Goal: Task Accomplishment & Management: Manage account settings

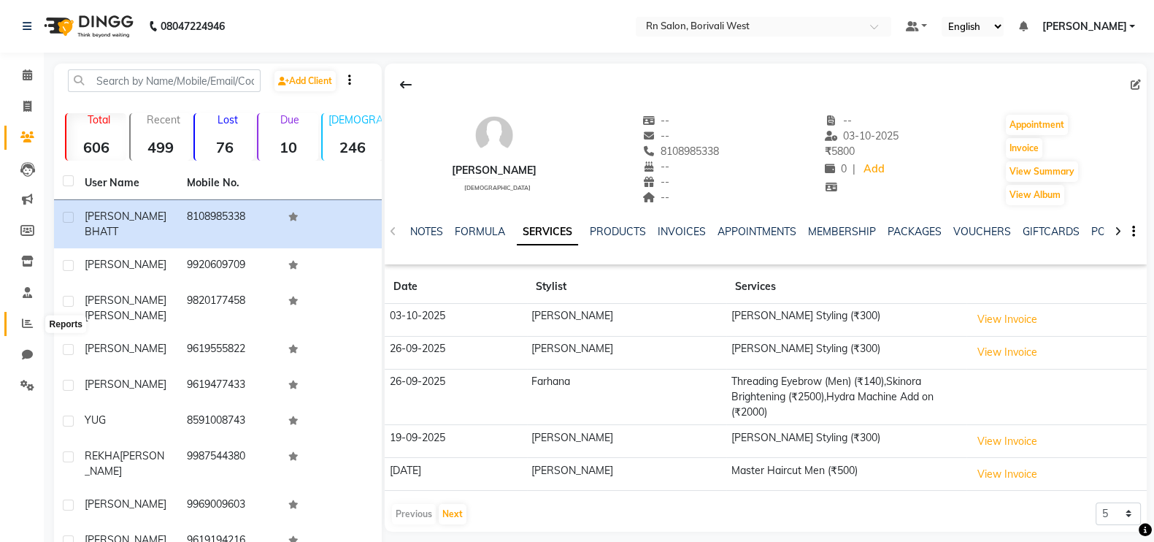
click at [33, 319] on span at bounding box center [28, 323] width 26 height 17
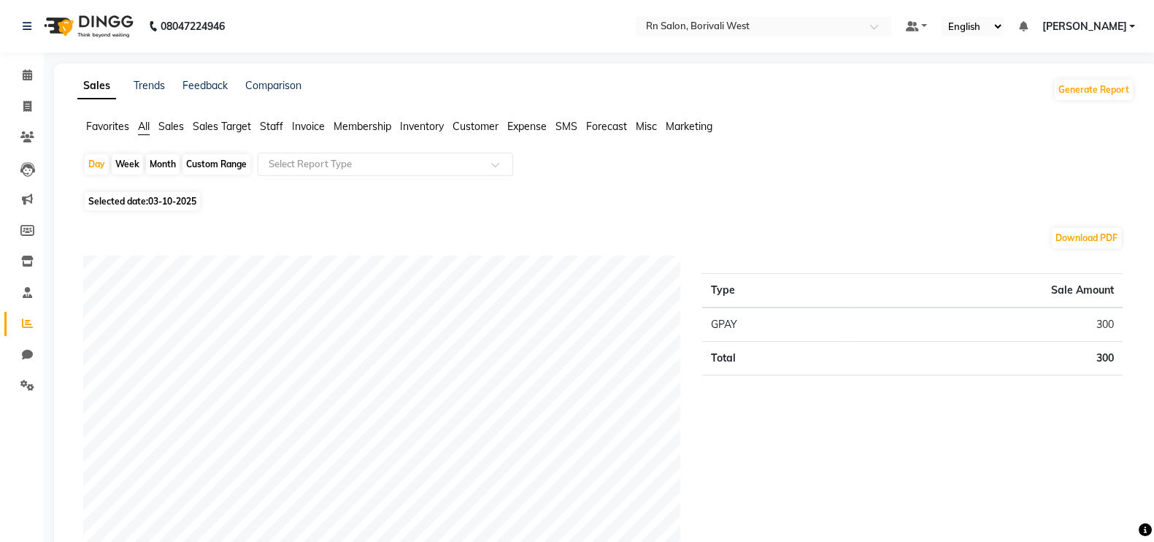
click at [142, 204] on span "Selected date: 03-10-2025" at bounding box center [142, 201] width 115 height 18
select select "10"
select select "2025"
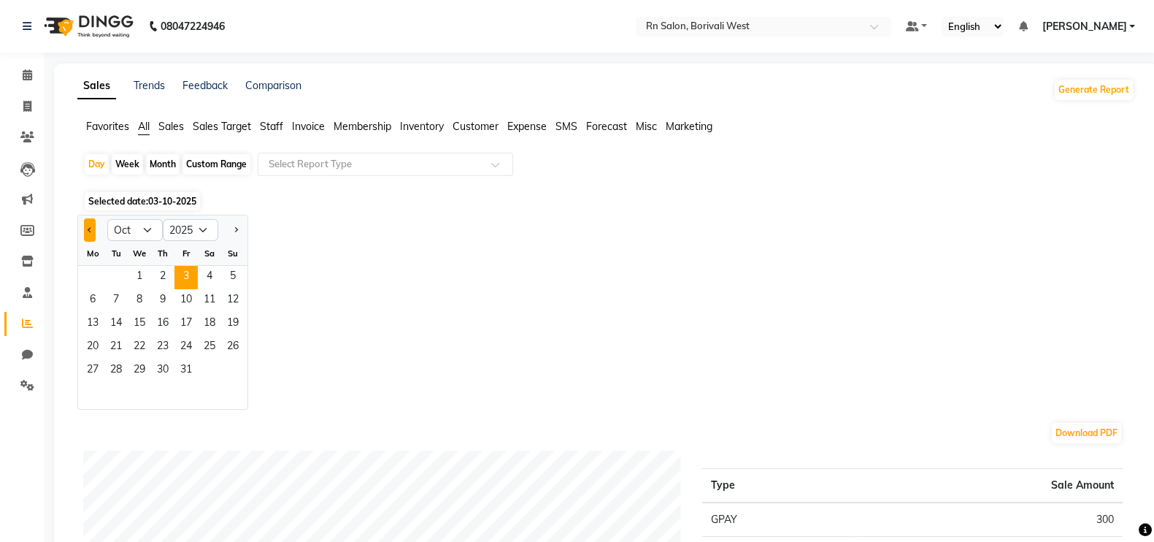
click at [94, 233] on button "Previous month" at bounding box center [90, 229] width 12 height 23
click at [91, 227] on button "Previous month" at bounding box center [90, 229] width 12 height 23
select select "8"
click at [176, 272] on span "1" at bounding box center [186, 277] width 23 height 23
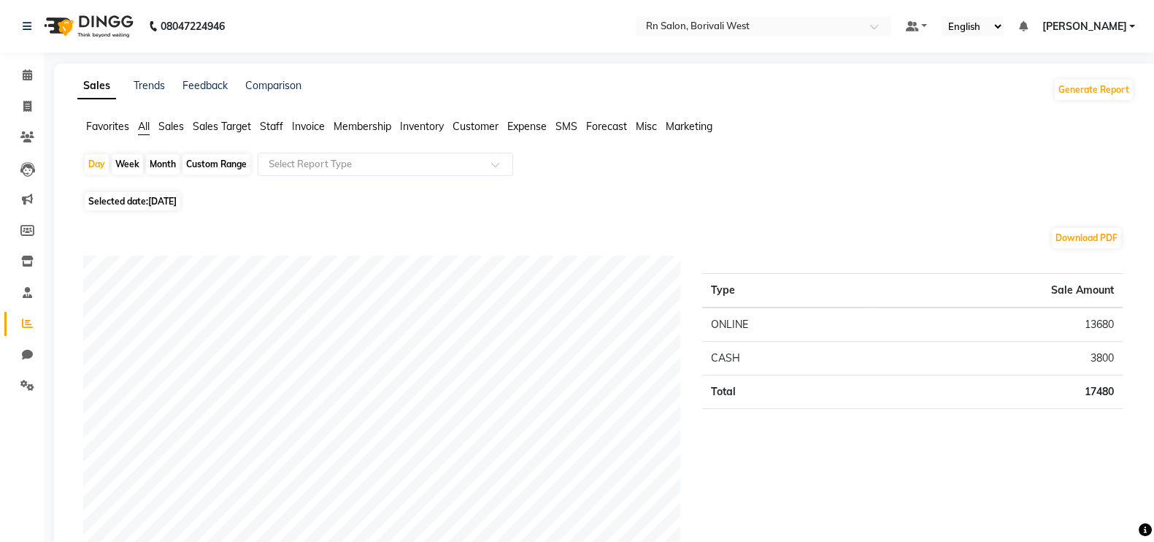
click at [158, 172] on div "Month" at bounding box center [163, 164] width 34 height 20
select select "8"
select select "2025"
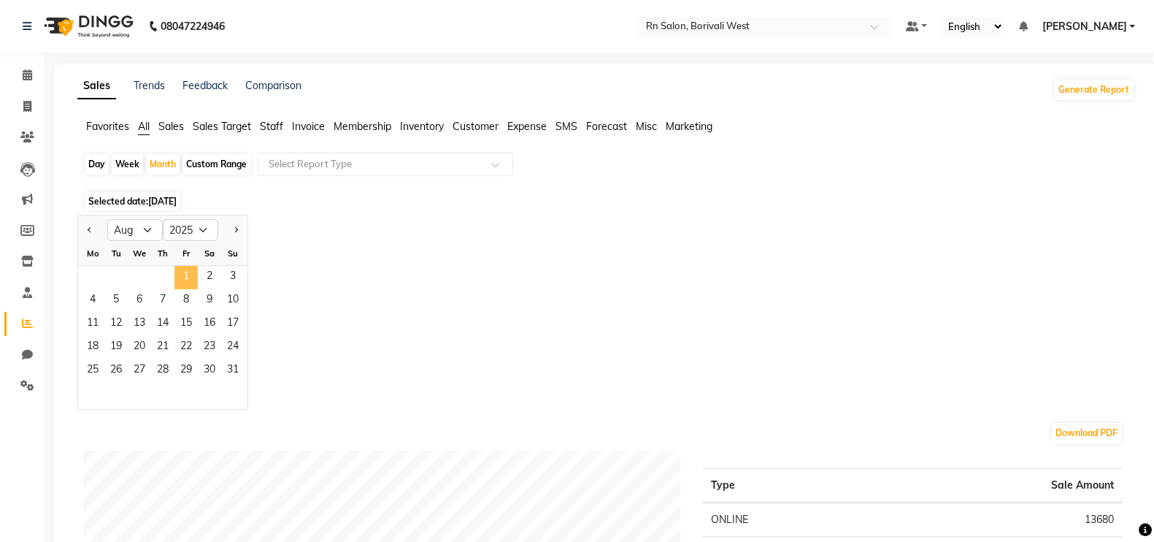
click at [177, 272] on span "1" at bounding box center [186, 277] width 23 height 23
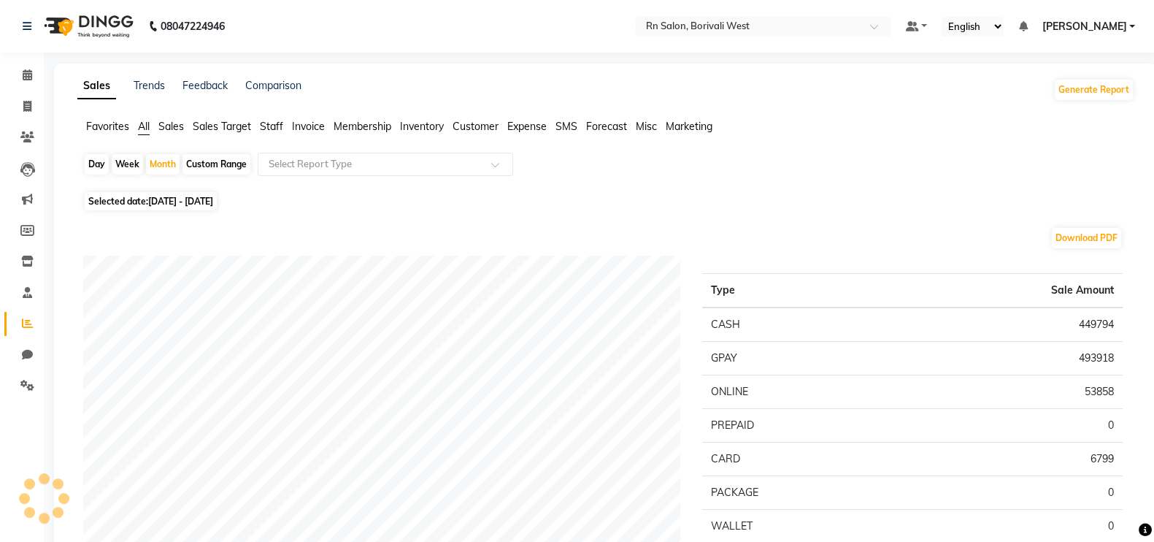
click at [267, 125] on span "Staff" at bounding box center [271, 126] width 23 height 13
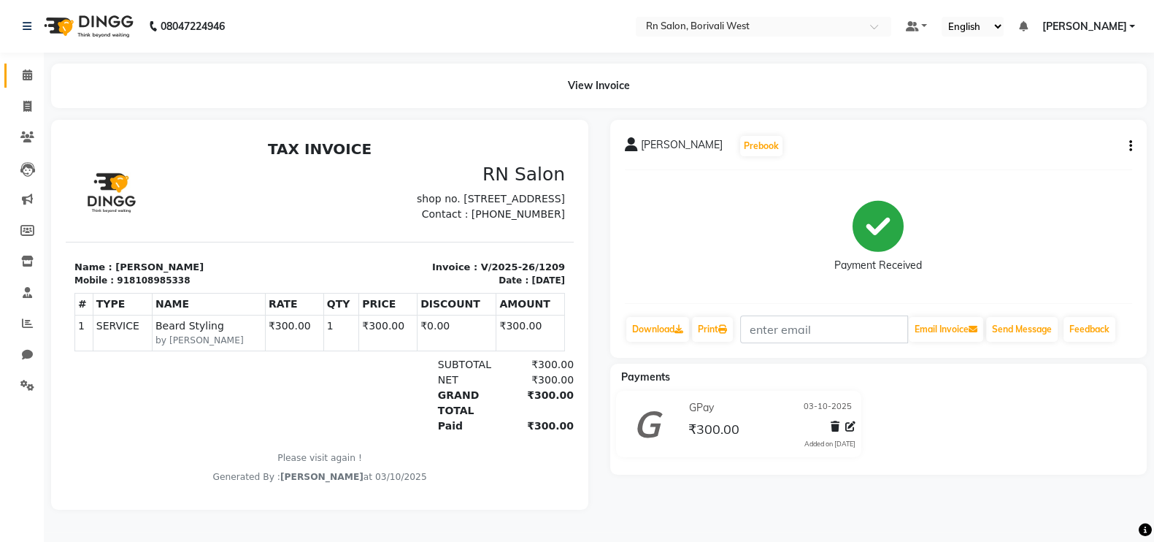
click at [29, 66] on link "Calendar" at bounding box center [21, 76] width 35 height 24
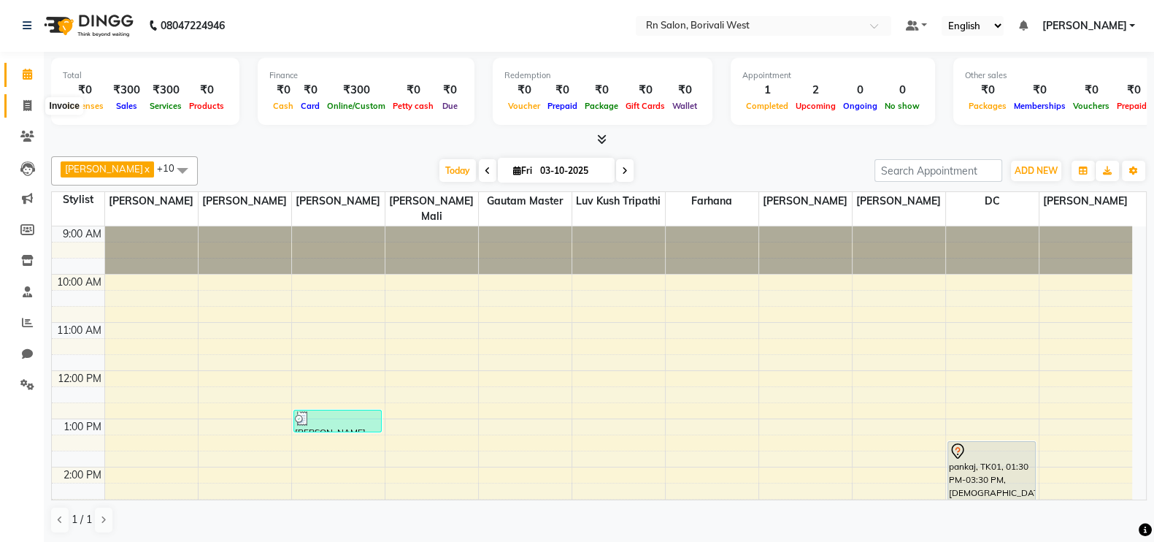
click at [21, 104] on span at bounding box center [28, 106] width 26 height 17
select select "8515"
select select "service"
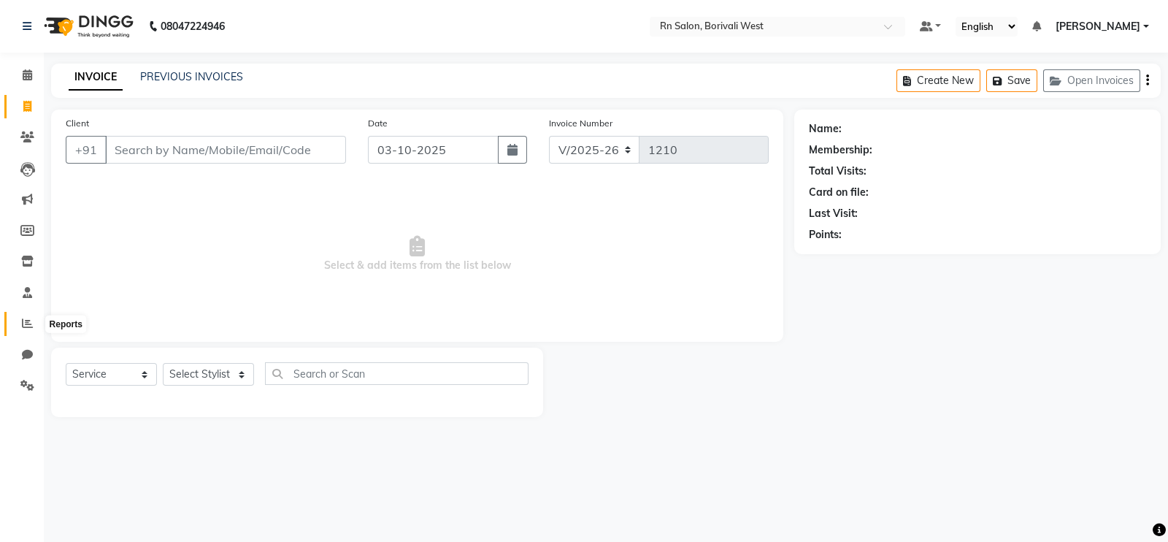
click at [23, 327] on icon at bounding box center [27, 323] width 11 height 11
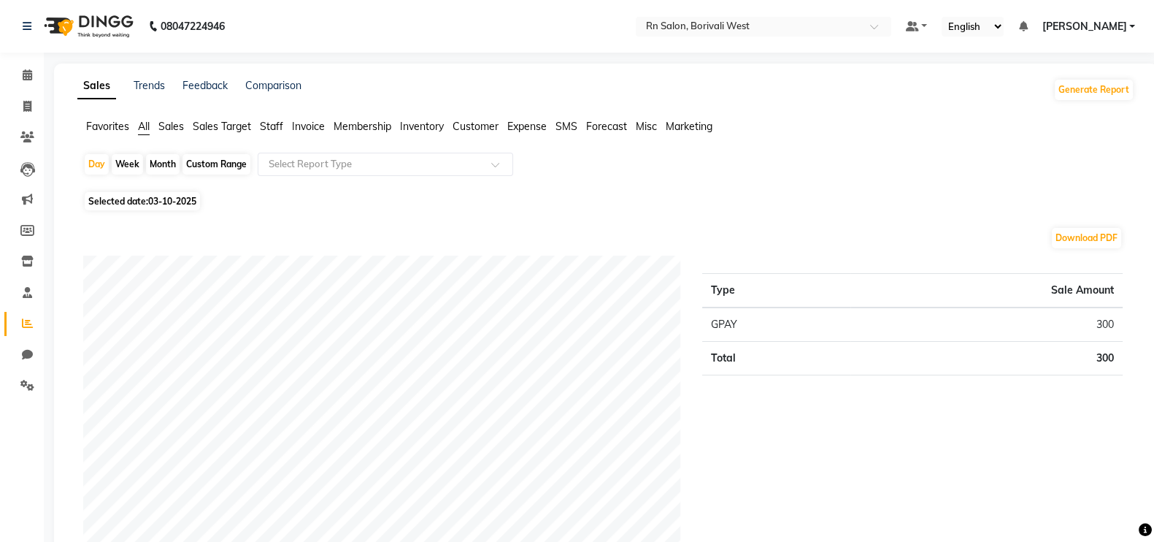
click at [246, 126] on span "Sales Target" at bounding box center [222, 126] width 58 height 13
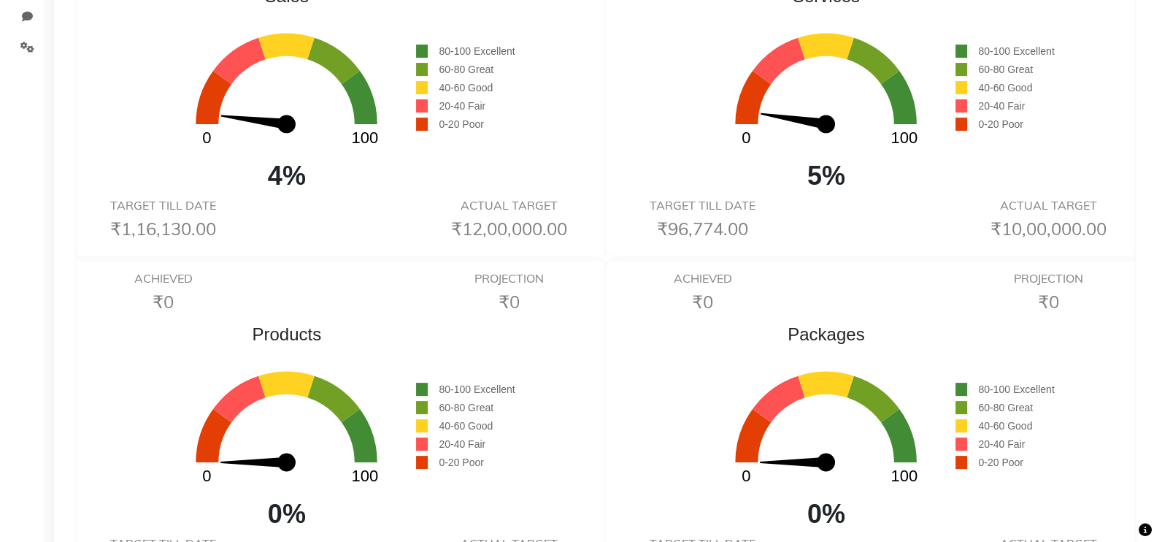
scroll to position [364, 0]
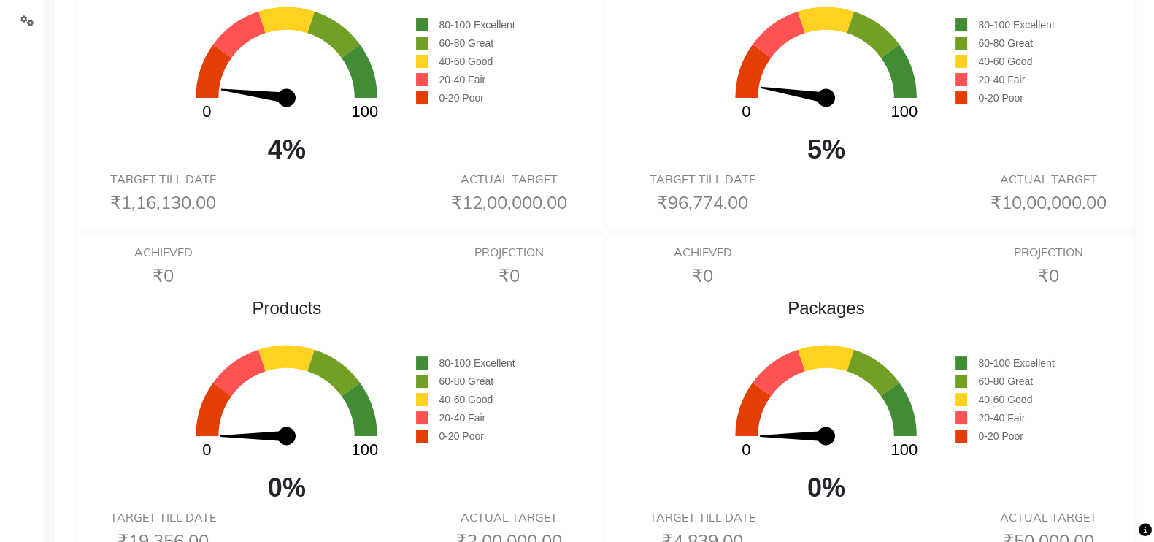
click at [470, 207] on h6 "₹12,00,000.00" at bounding box center [509, 202] width 151 height 21
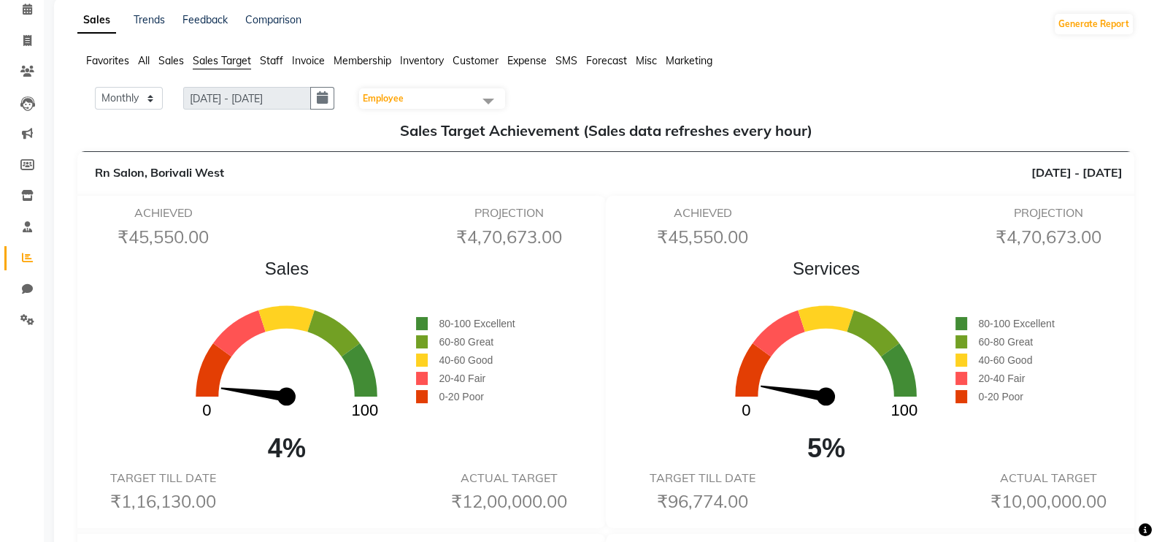
scroll to position [0, 0]
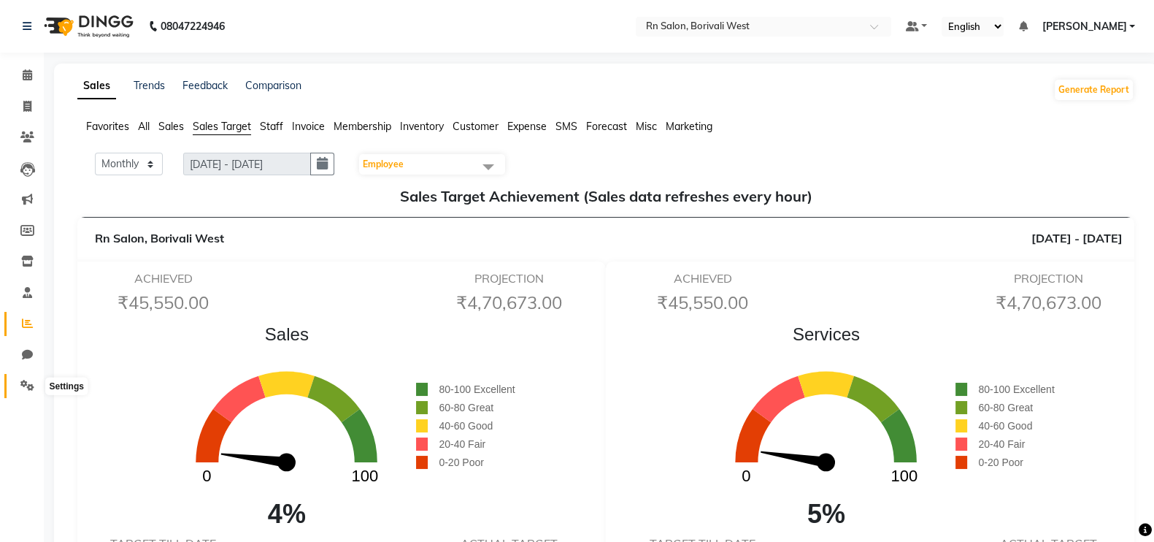
click at [27, 383] on icon at bounding box center [27, 385] width 14 height 11
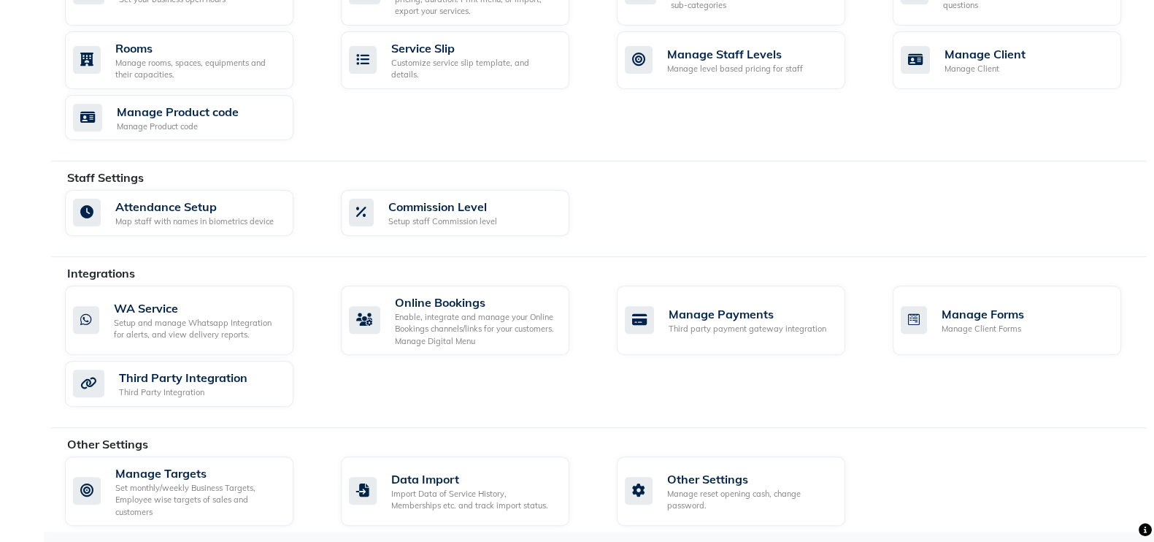
scroll to position [631, 0]
click at [226, 483] on div "Set monthly/weekly Business Targets, Employee wise targets of sales and custome…" at bounding box center [198, 499] width 166 height 37
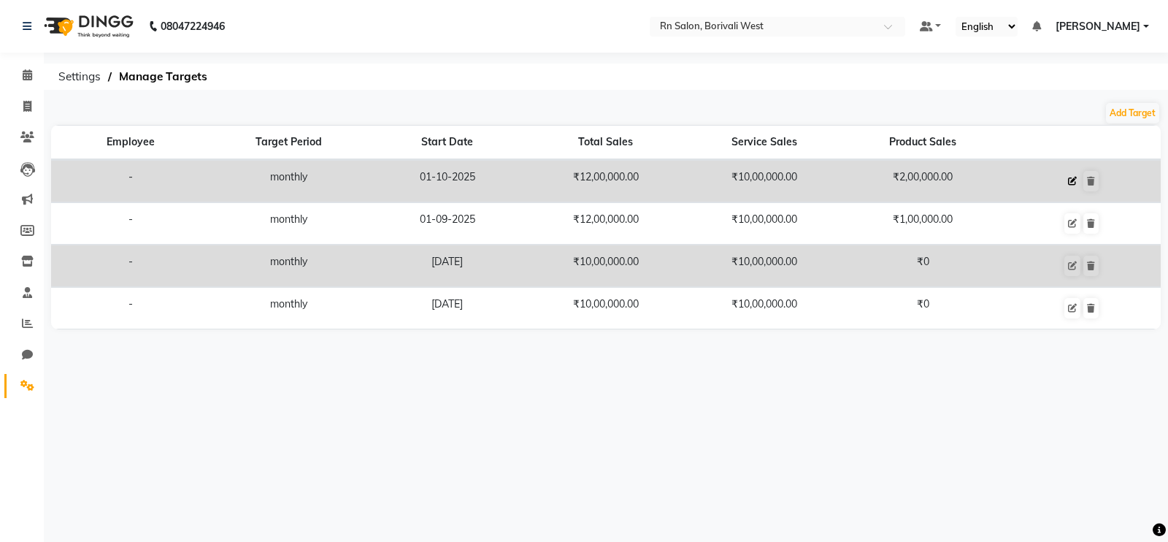
click at [1071, 177] on icon at bounding box center [1072, 181] width 9 height 9
select select "monthly"
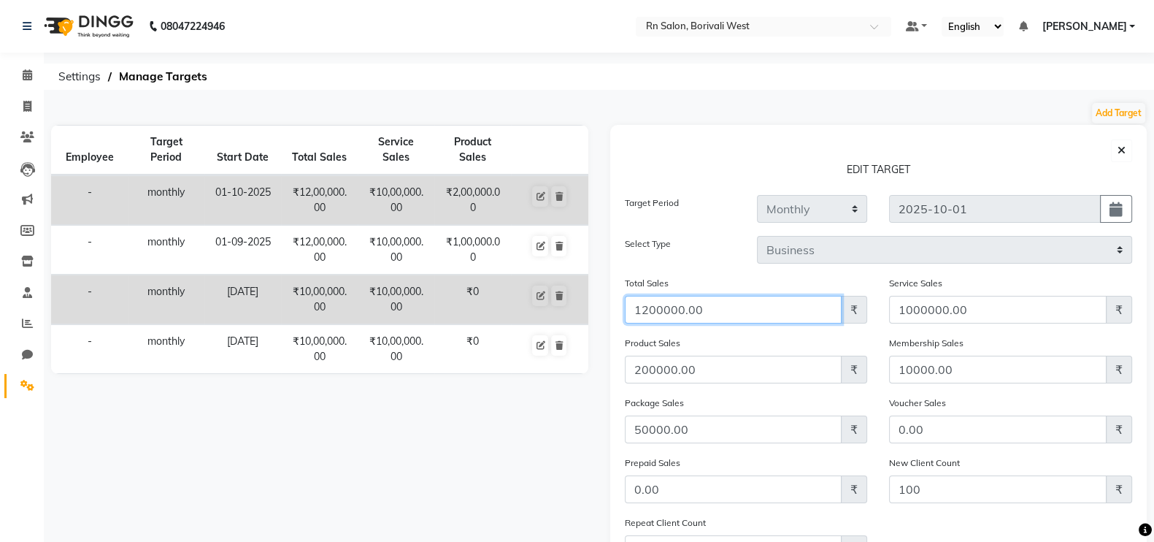
click at [650, 311] on input "1200000.00" at bounding box center [734, 310] width 218 height 28
type input "1800000.00"
click at [480, 486] on div "Employee Target Period Start Date Total Sales Service Sales Product Sales - mon…" at bounding box center [319, 393] width 559 height 536
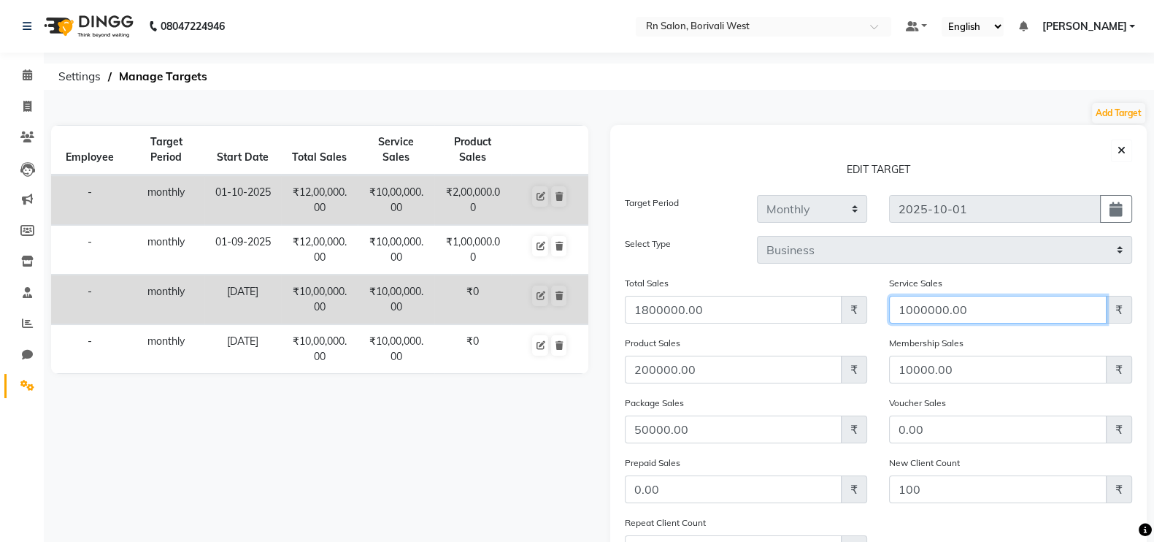
click at [911, 309] on input "1000000.00" at bounding box center [998, 310] width 218 height 28
type input "1500000.00"
click at [494, 478] on div "Employee Target Period Start Date Total Sales Service Sales Product Sales - mon…" at bounding box center [319, 393] width 559 height 536
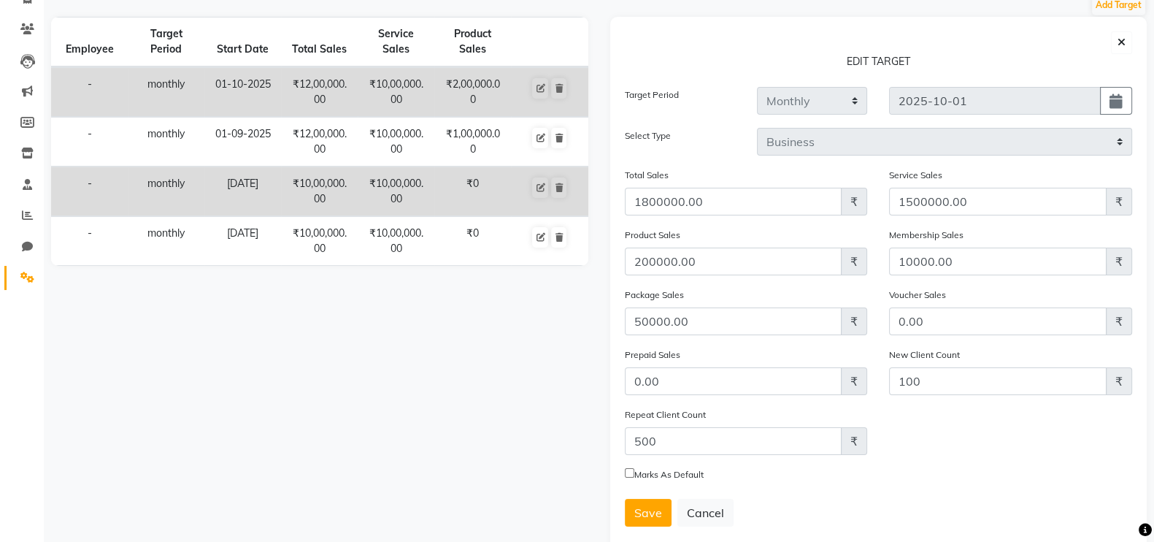
scroll to position [145, 0]
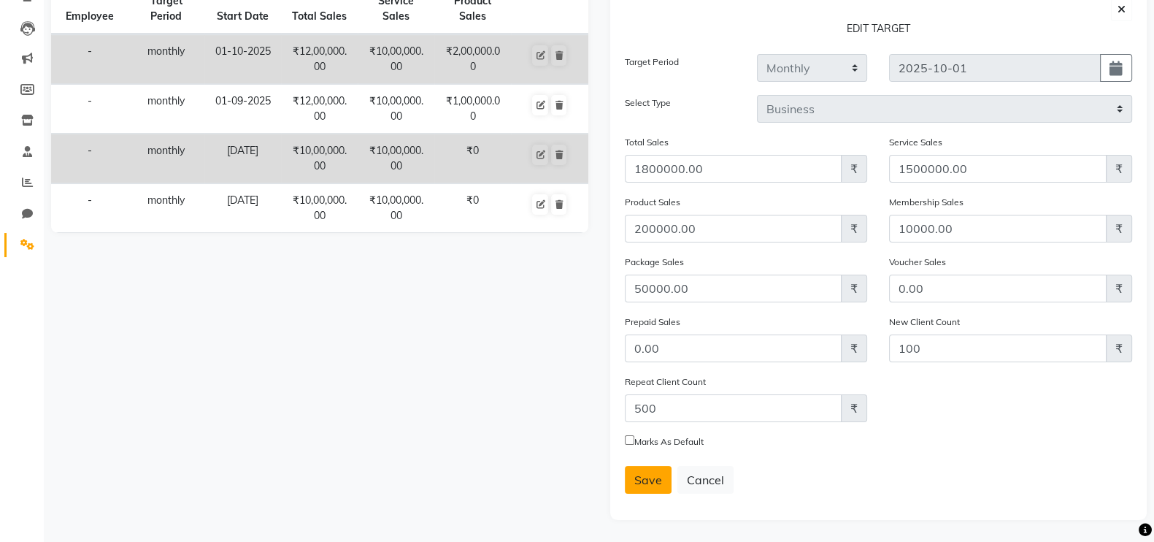
click at [650, 478] on span "Save" at bounding box center [649, 479] width 28 height 15
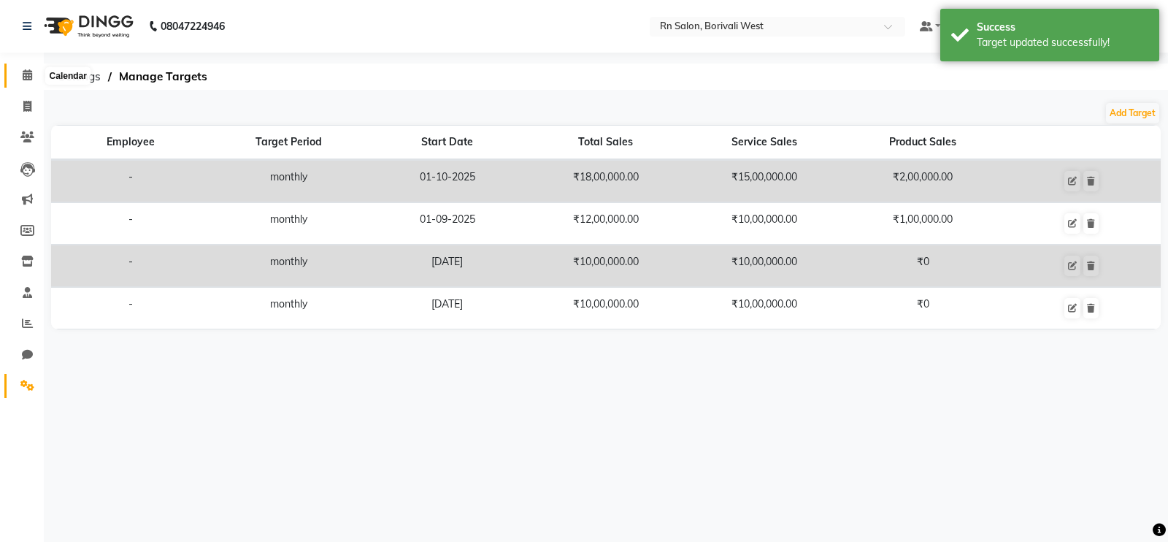
click at [24, 76] on icon at bounding box center [27, 74] width 9 height 11
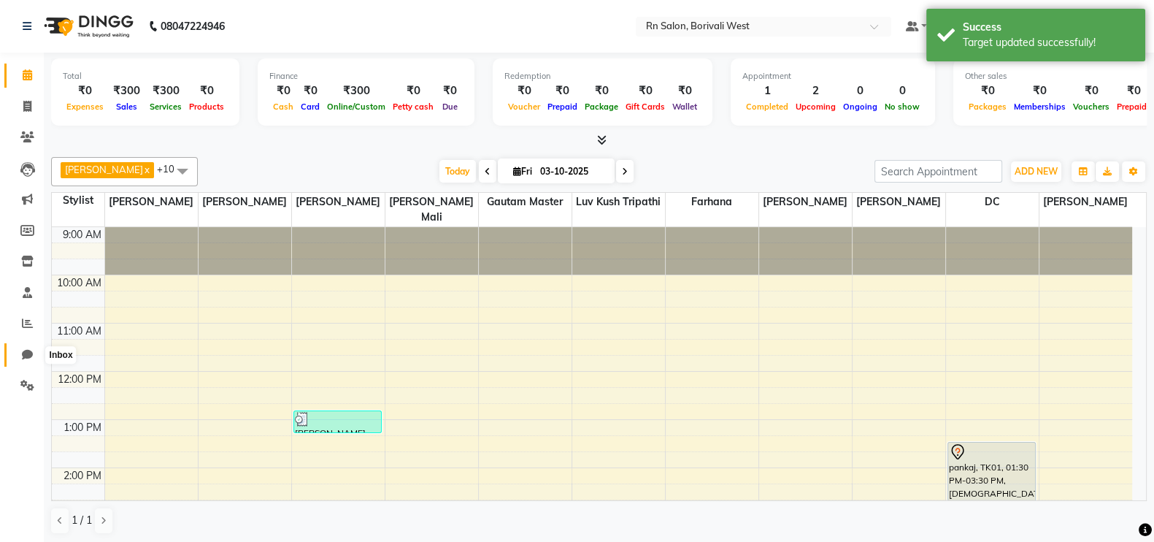
click at [22, 357] on icon at bounding box center [27, 354] width 11 height 11
select select "100"
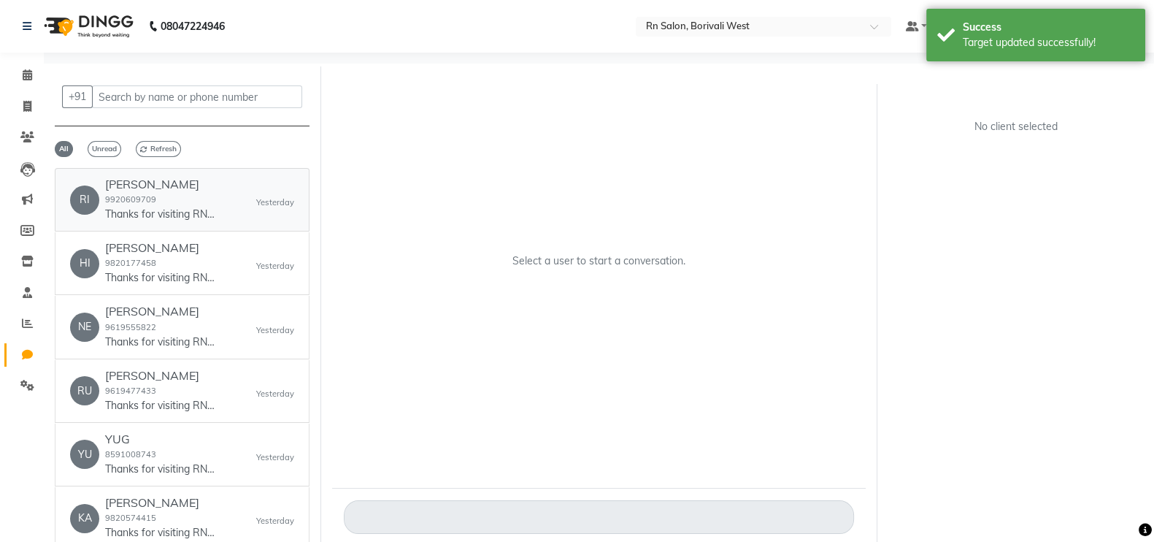
click at [153, 200] on small "9920609709" at bounding box center [130, 199] width 51 height 10
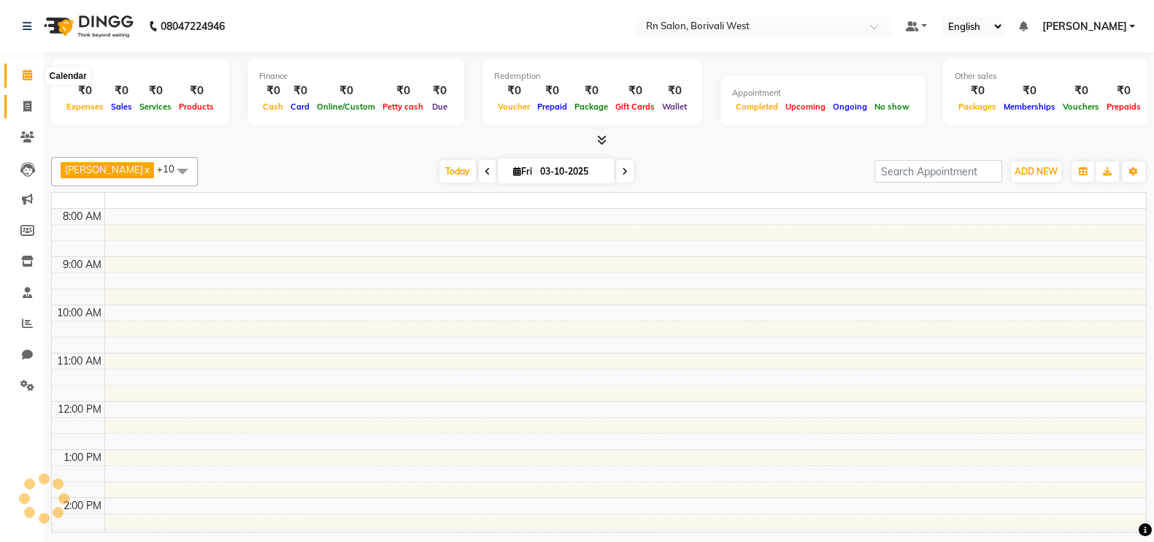
click at [21, 99] on span at bounding box center [28, 107] width 26 height 17
select select "service"
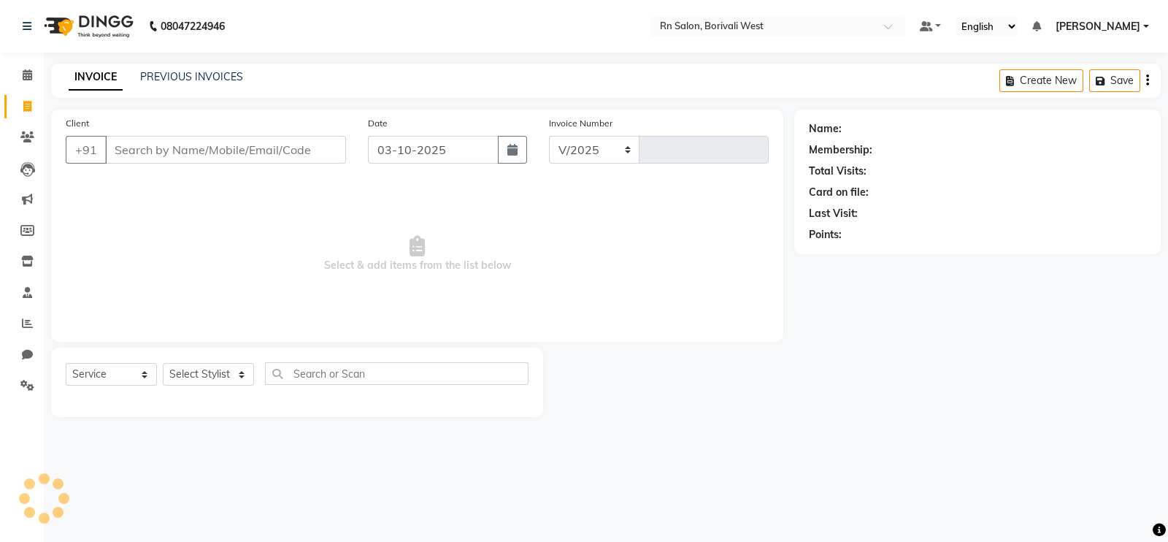
select select "8515"
type input "1210"
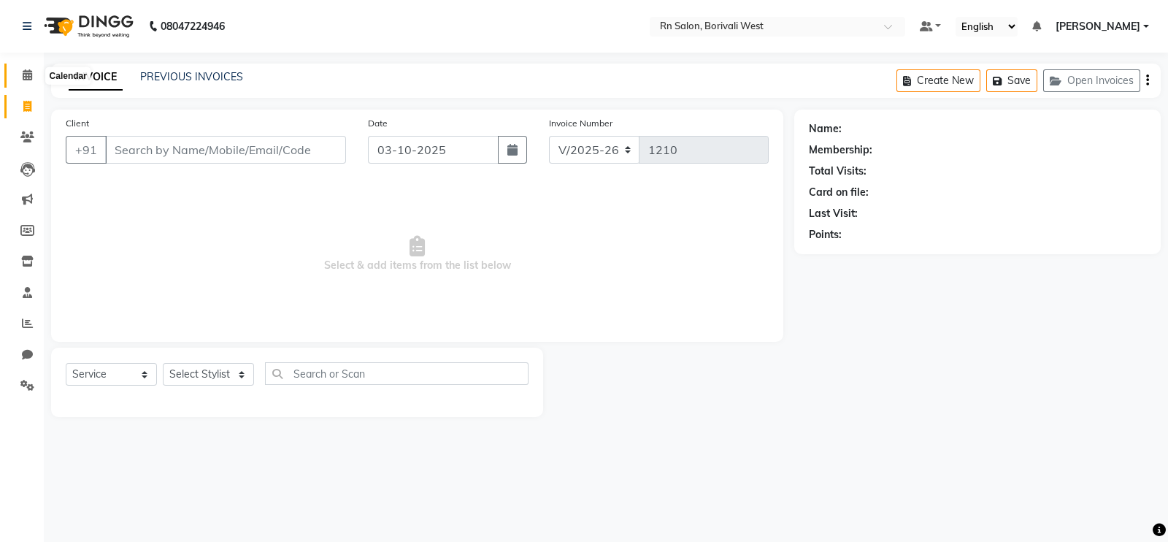
click at [29, 73] on icon at bounding box center [27, 74] width 9 height 11
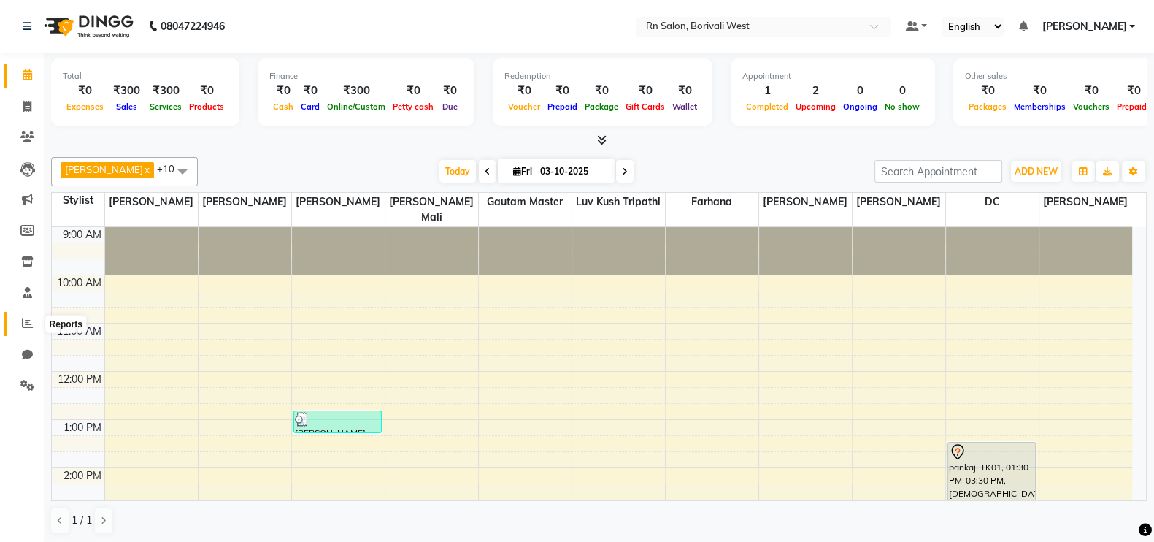
click at [26, 315] on span at bounding box center [28, 323] width 26 height 17
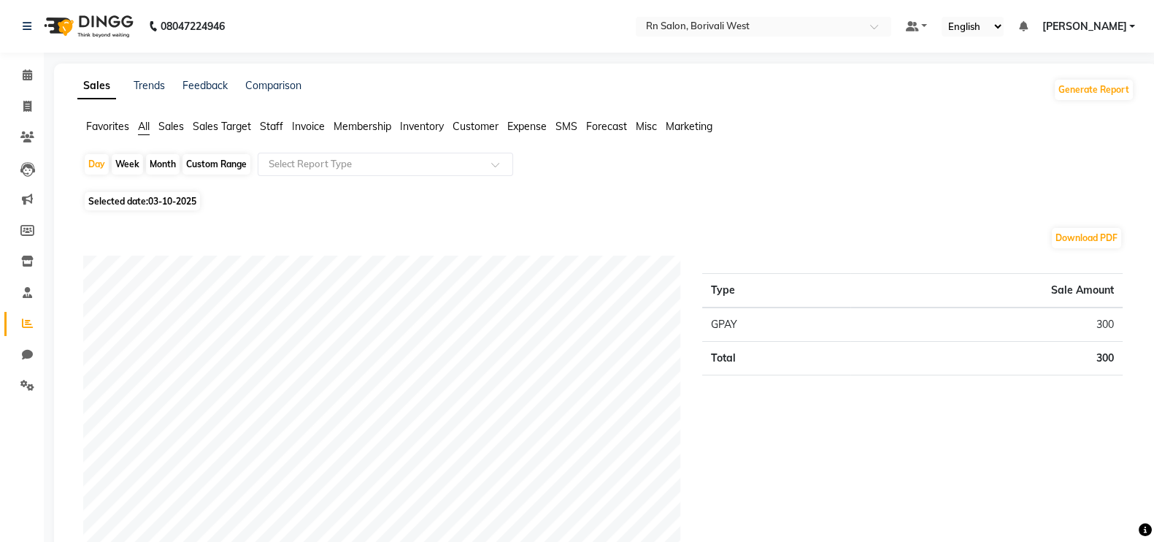
click at [161, 164] on div "Month" at bounding box center [163, 164] width 34 height 20
select select "10"
select select "2025"
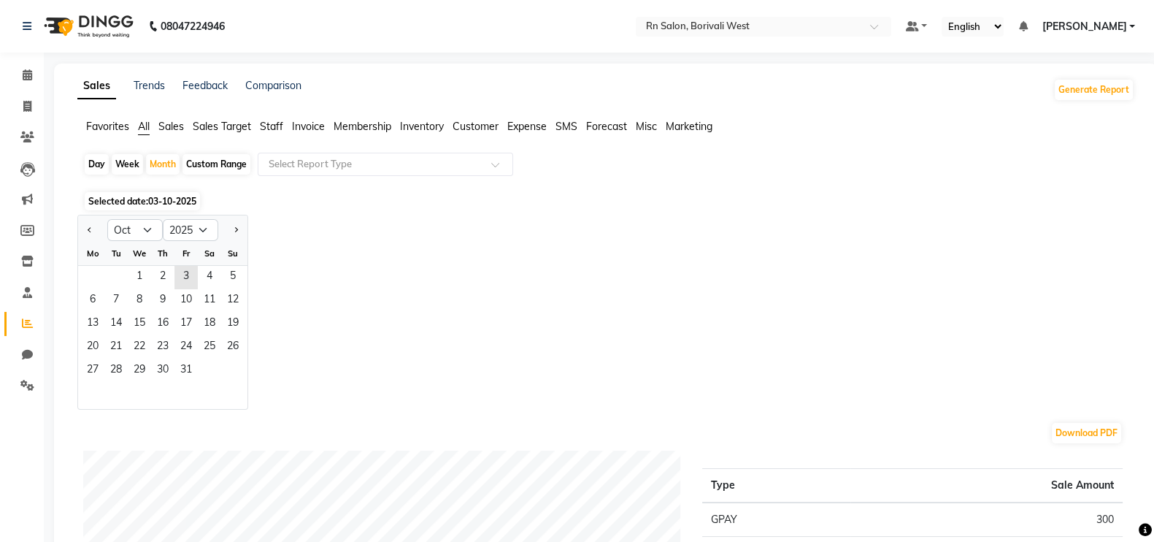
click at [493, 255] on div "Jan Feb Mar Apr May Jun Jul Aug Sep Oct Nov Dec 2015 2016 2017 2018 2019 2020 2…" at bounding box center [605, 312] width 1057 height 195
click at [26, 390] on icon at bounding box center [27, 385] width 14 height 11
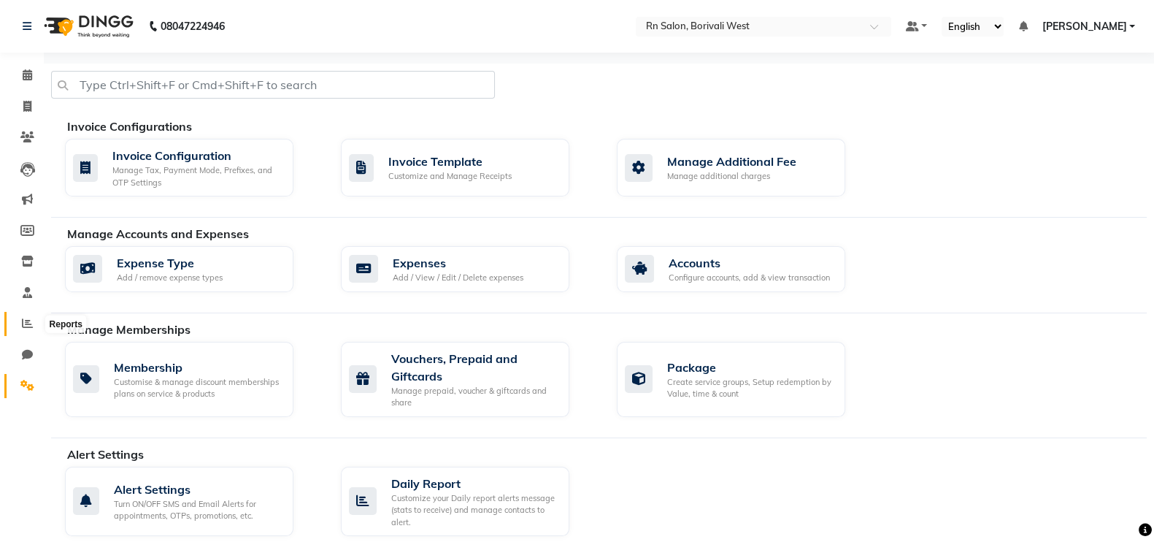
click at [34, 319] on span at bounding box center [28, 323] width 26 height 17
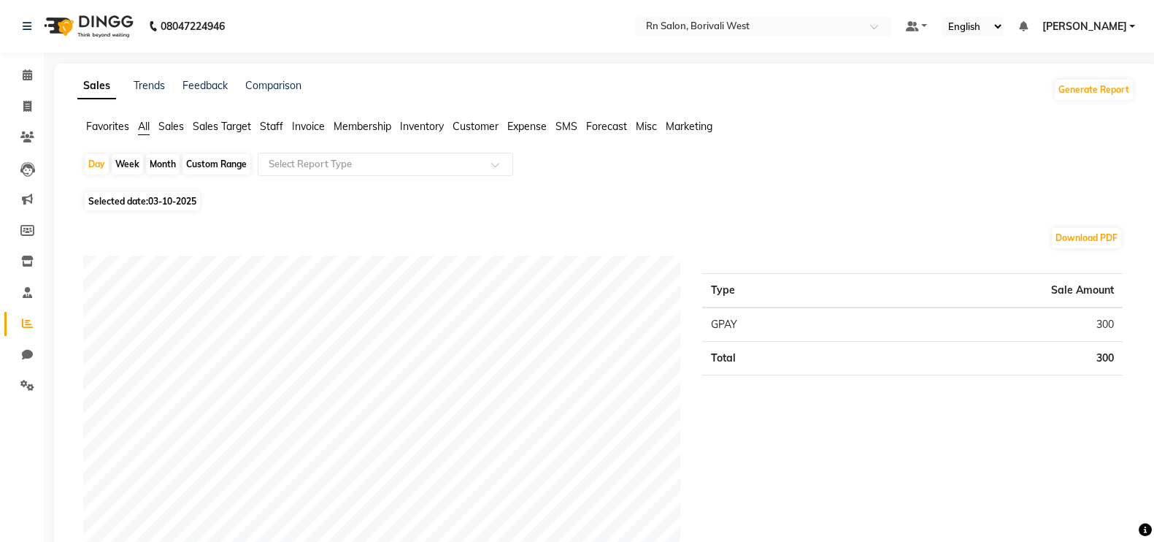
click at [689, 129] on span "Marketing" at bounding box center [689, 126] width 47 height 13
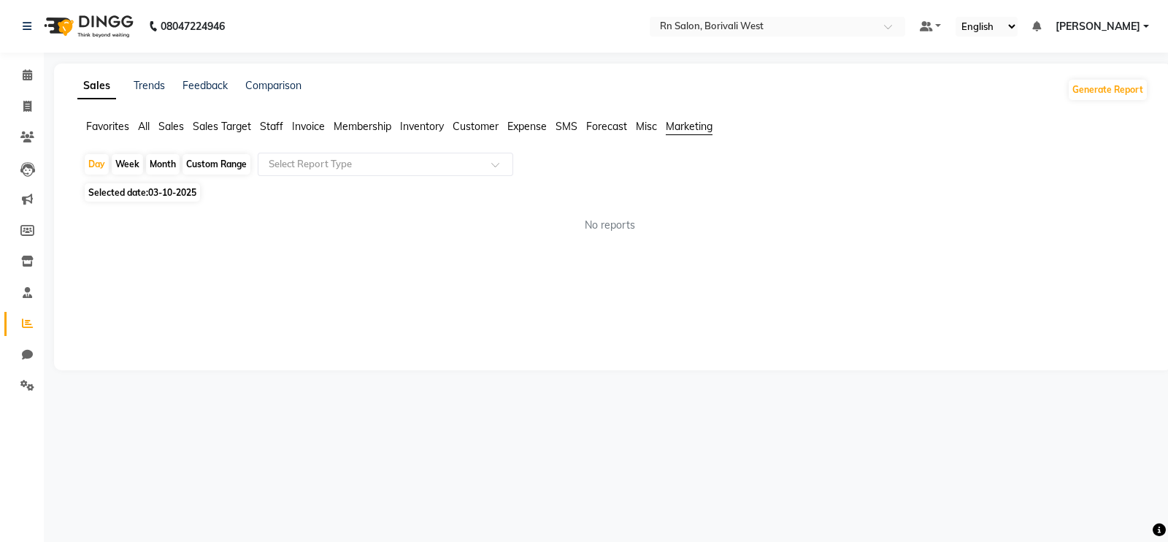
click at [654, 129] on span "Misc" at bounding box center [646, 126] width 21 height 13
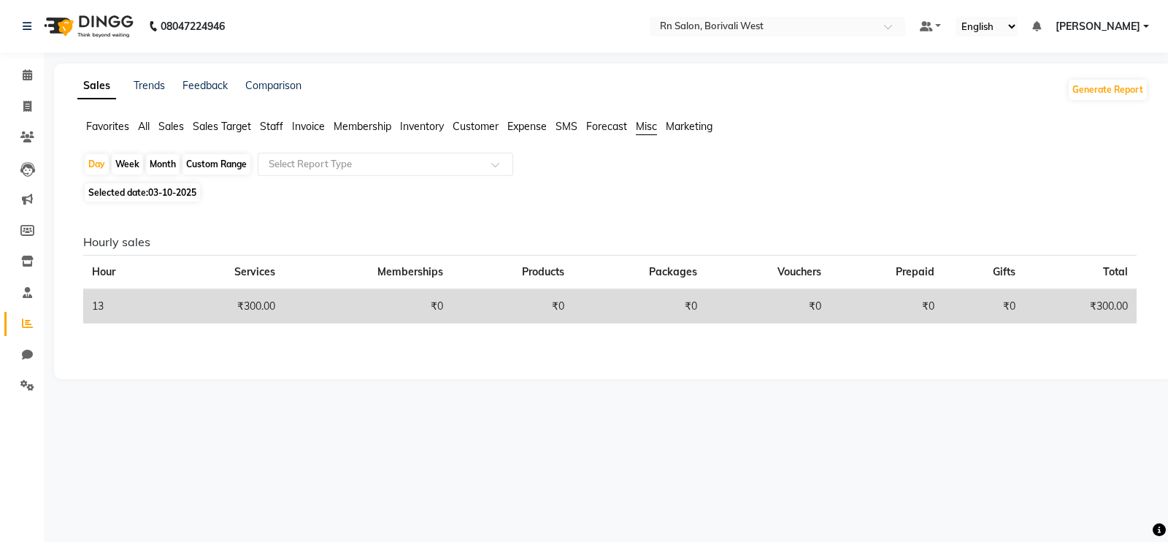
click at [589, 129] on span "Forecast" at bounding box center [606, 126] width 41 height 13
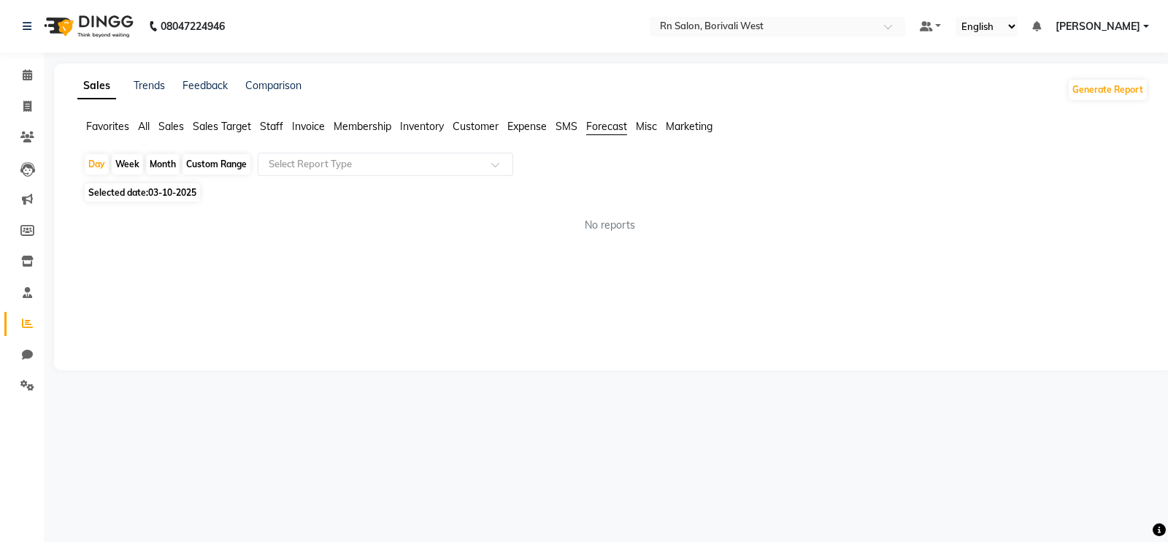
click at [641, 129] on span "Misc" at bounding box center [646, 126] width 21 height 13
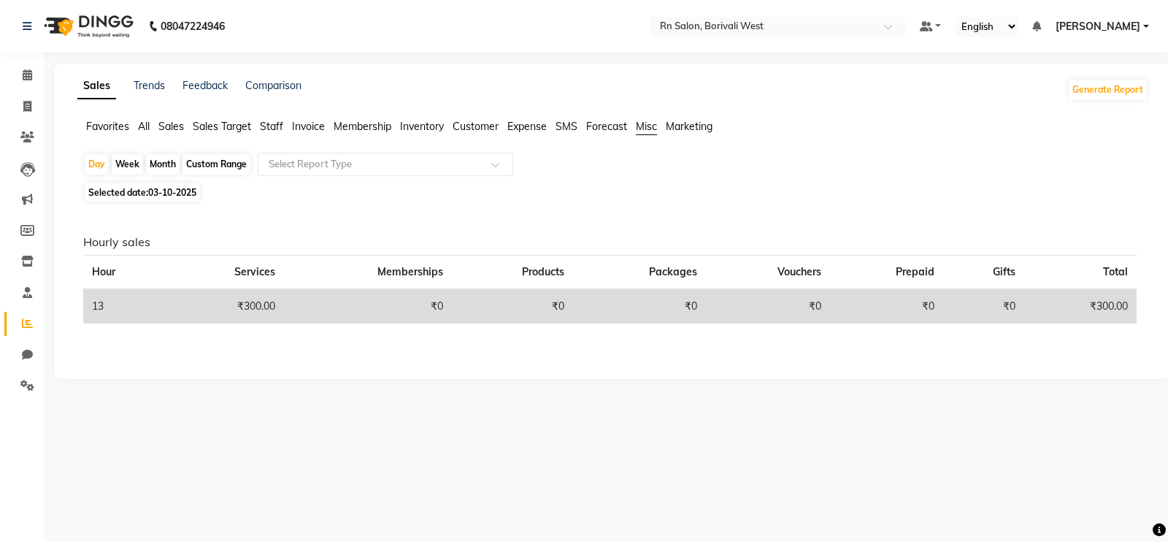
click at [615, 129] on span "Forecast" at bounding box center [606, 126] width 41 height 13
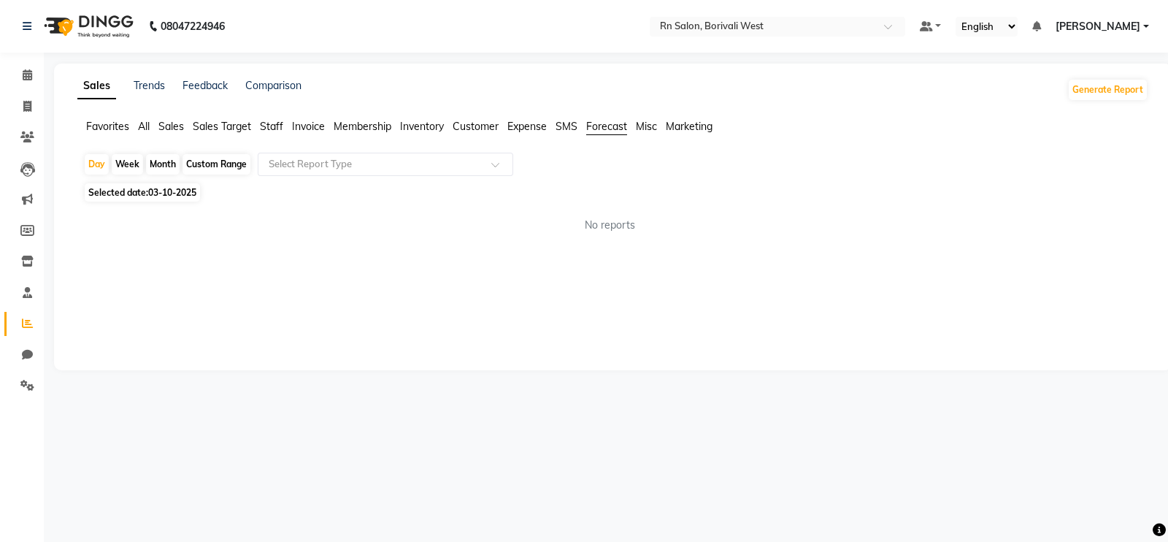
click at [556, 132] on ul "Favorites All Sales Sales Target Staff Invoice Membership Inventory Customer Ex…" at bounding box center [612, 127] width 1071 height 16
click at [558, 129] on span "SMS" at bounding box center [567, 126] width 22 height 13
click at [530, 129] on span "Expense" at bounding box center [526, 126] width 39 height 13
click at [465, 127] on span "Customer" at bounding box center [476, 126] width 46 height 13
click at [175, 123] on span "Sales" at bounding box center [171, 126] width 26 height 13
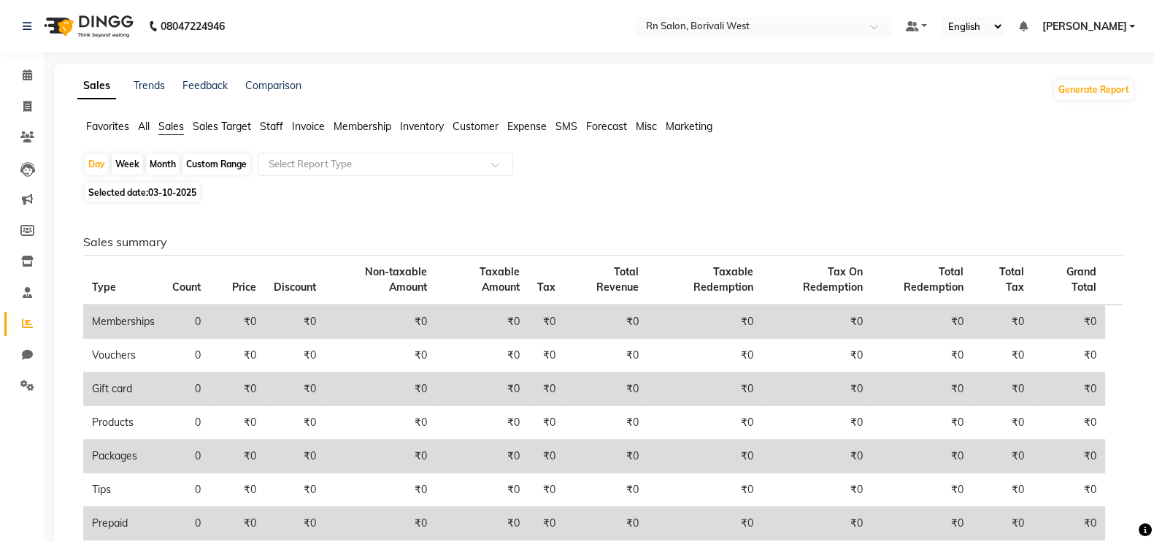
click at [213, 126] on span "Sales Target" at bounding box center [222, 126] width 58 height 13
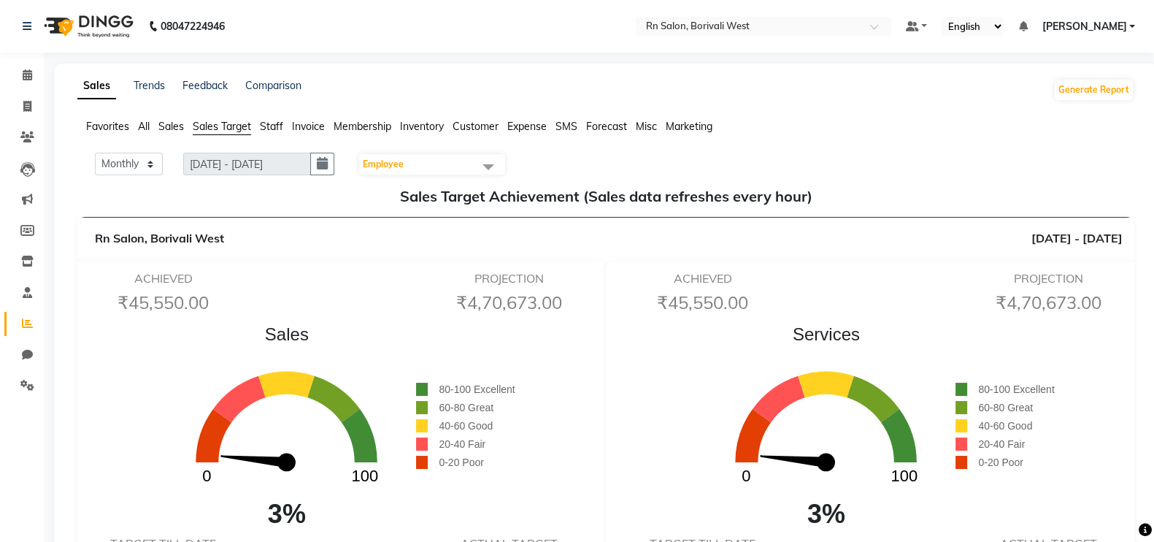
click at [275, 126] on span "Staff" at bounding box center [271, 126] width 23 height 13
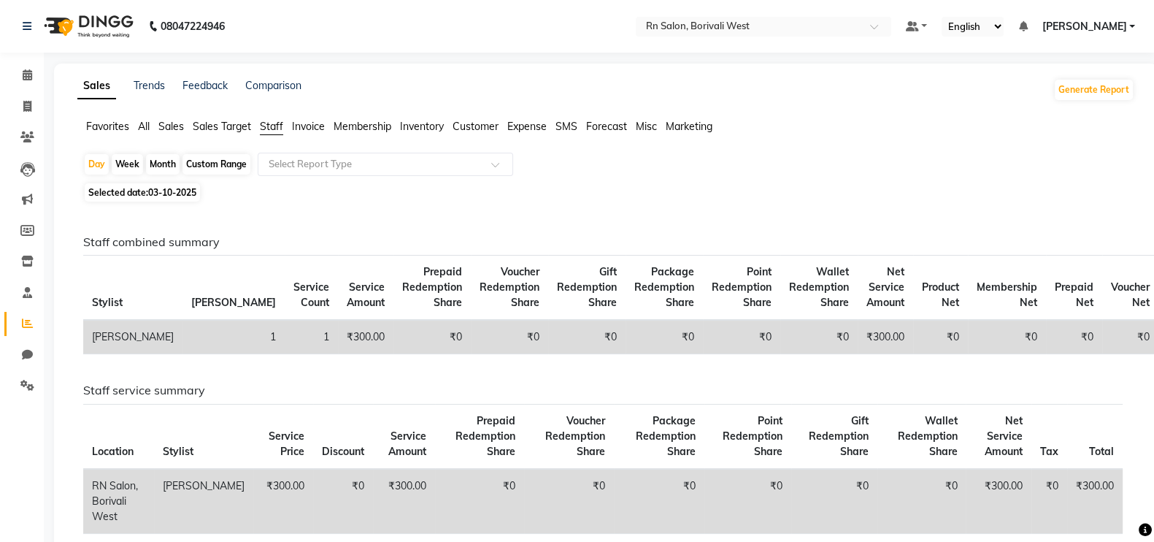
click at [312, 124] on span "Invoice" at bounding box center [308, 126] width 33 height 13
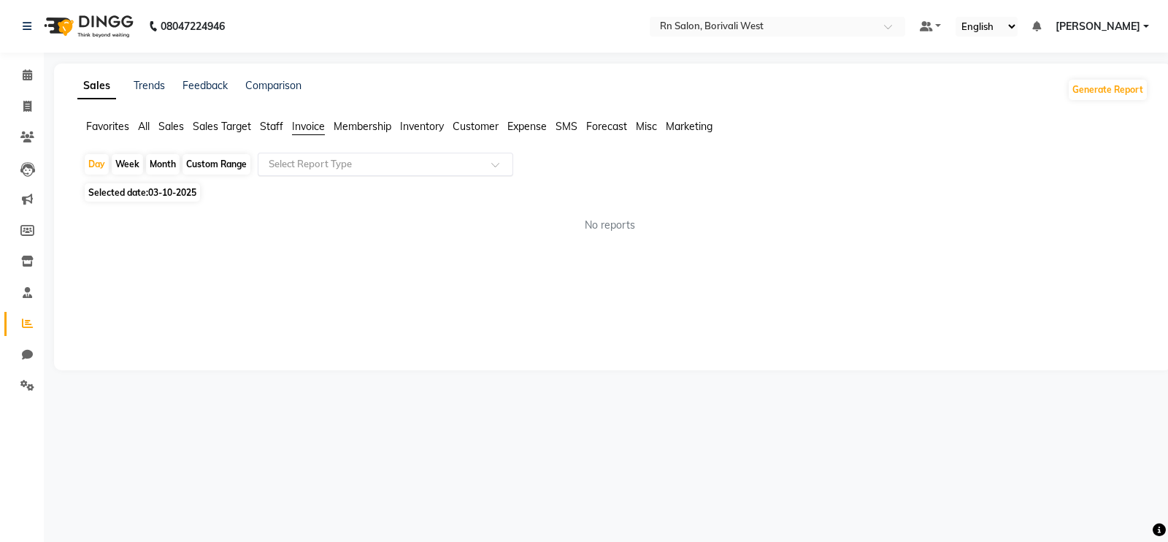
click at [294, 168] on input "text" at bounding box center [371, 164] width 210 height 15
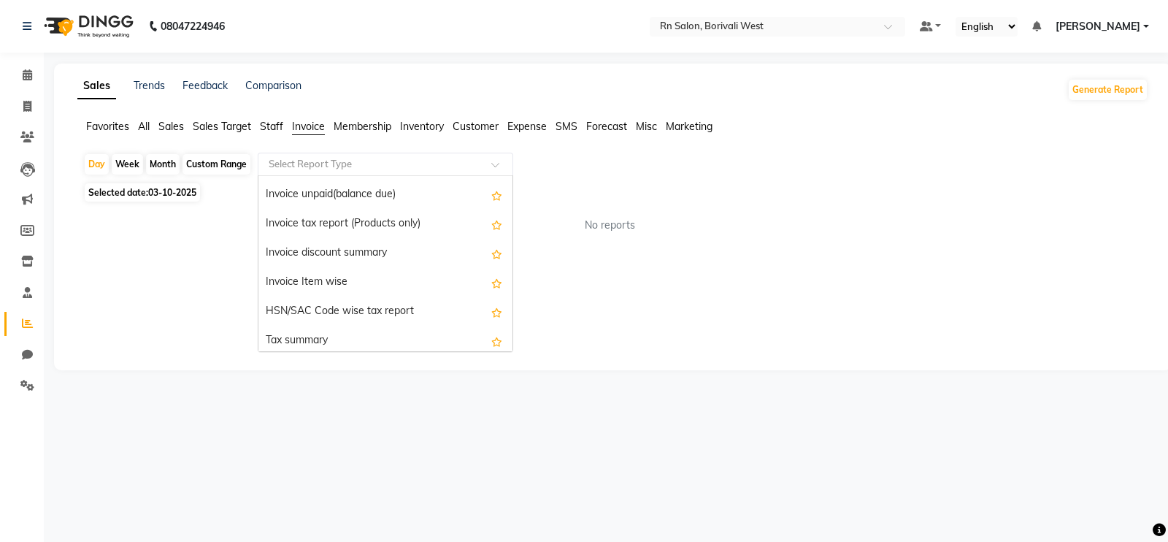
scroll to position [80, 0]
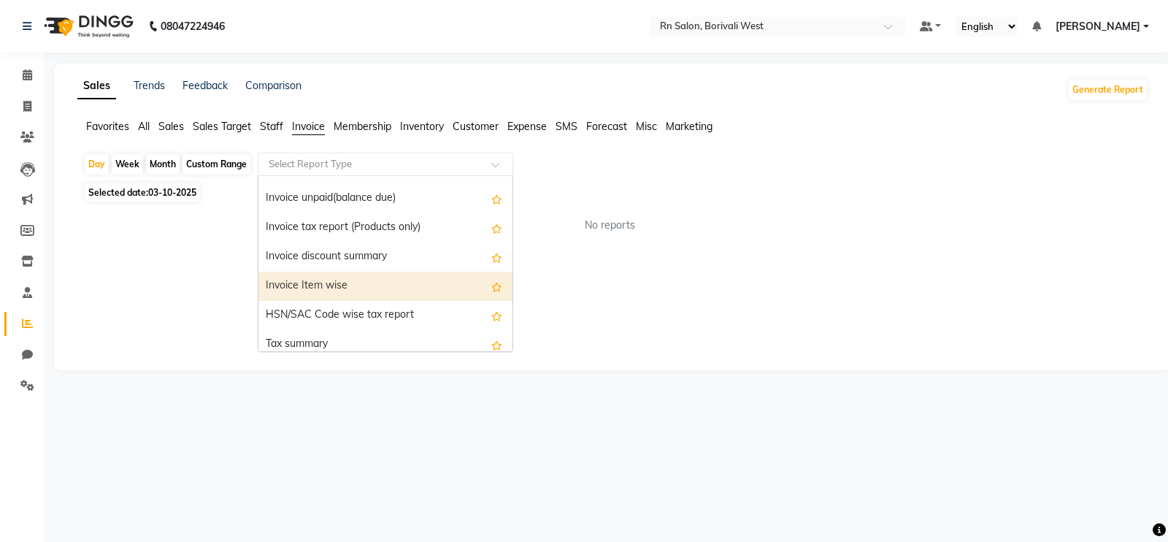
click at [202, 162] on div "Custom Range" at bounding box center [217, 164] width 68 height 20
select select "10"
select select "2025"
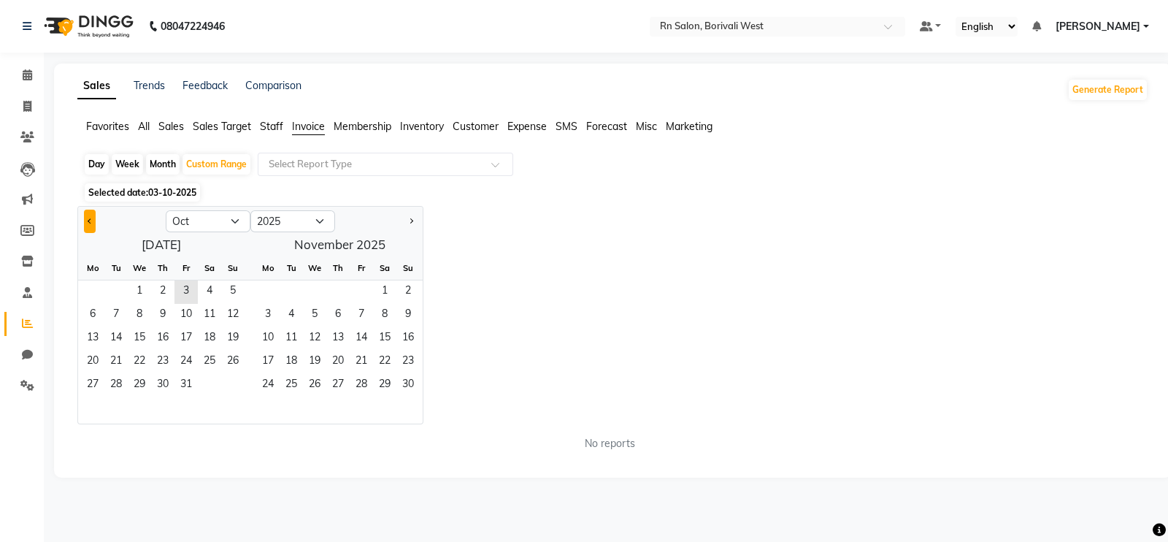
click at [89, 221] on span "Previous month" at bounding box center [90, 220] width 5 height 5
click at [179, 299] on span "1" at bounding box center [186, 291] width 23 height 23
click at [414, 221] on button "Next month" at bounding box center [411, 221] width 12 height 23
select select "9"
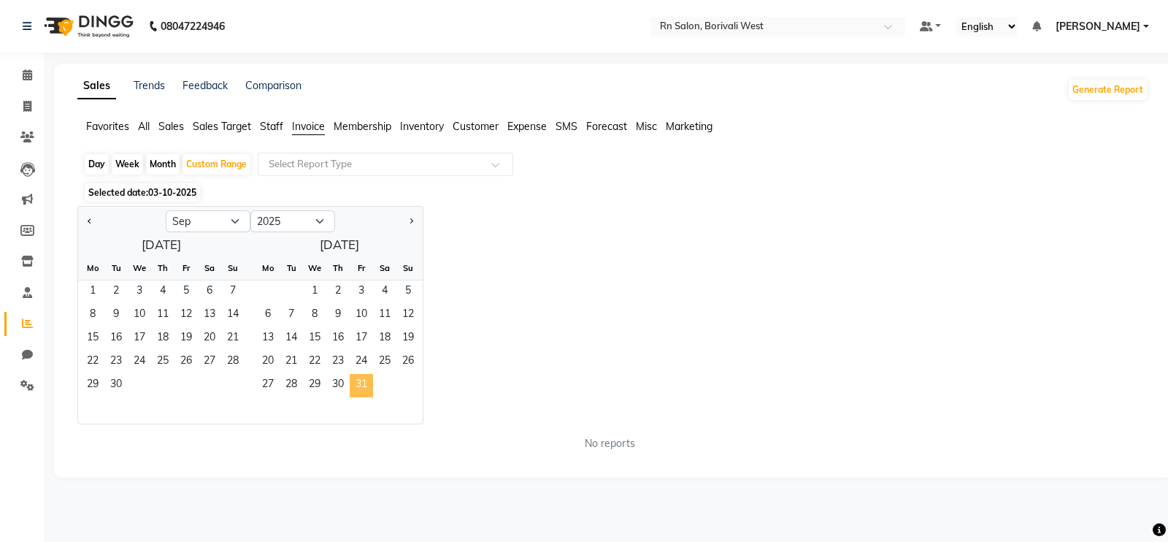
click at [359, 375] on span "31" at bounding box center [361, 385] width 23 height 23
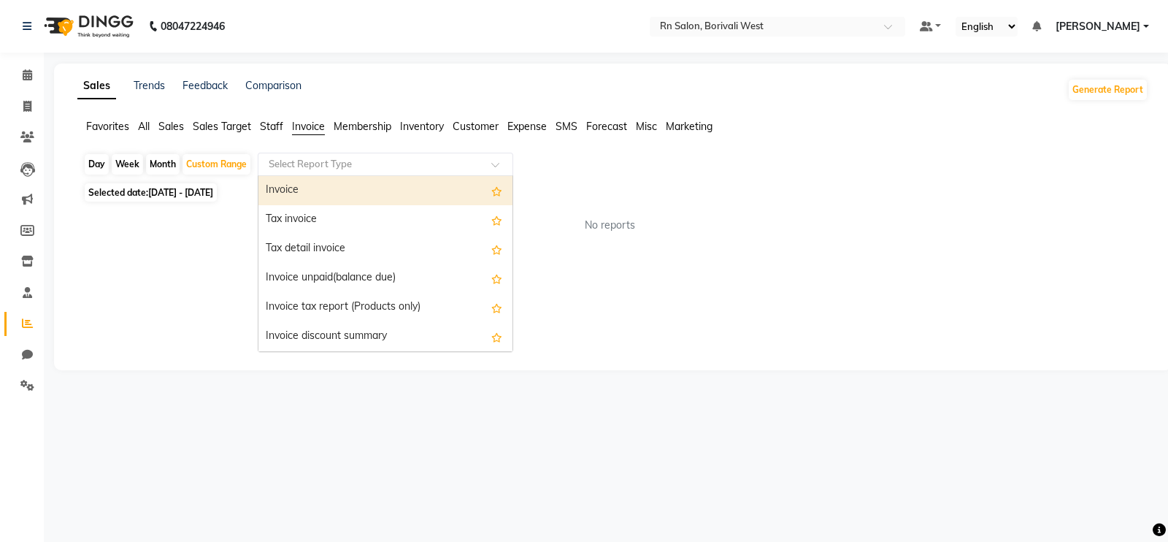
click at [345, 165] on input "text" at bounding box center [371, 164] width 210 height 15
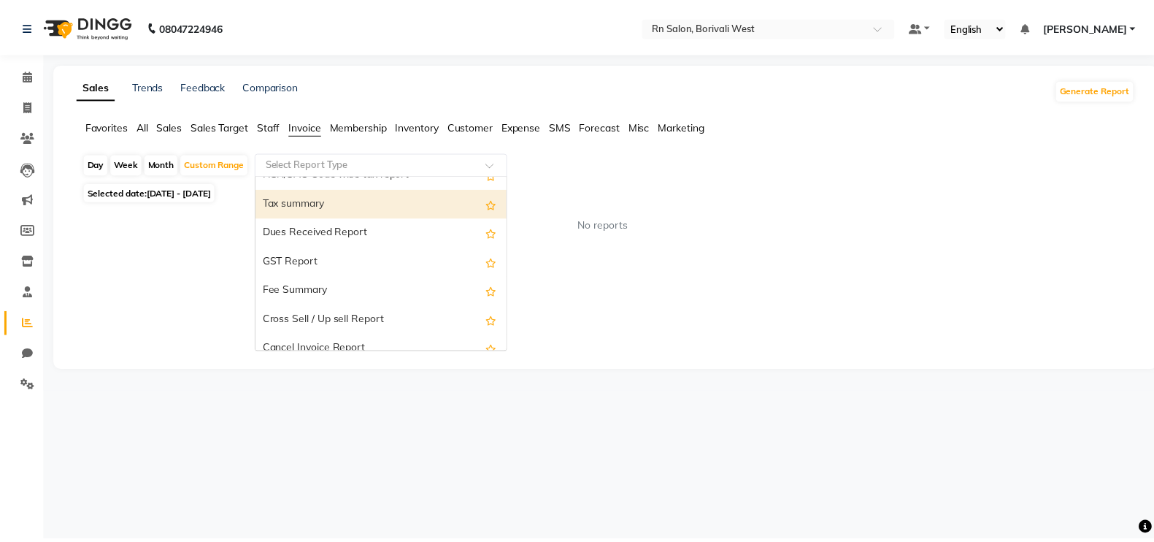
scroll to position [263, 0]
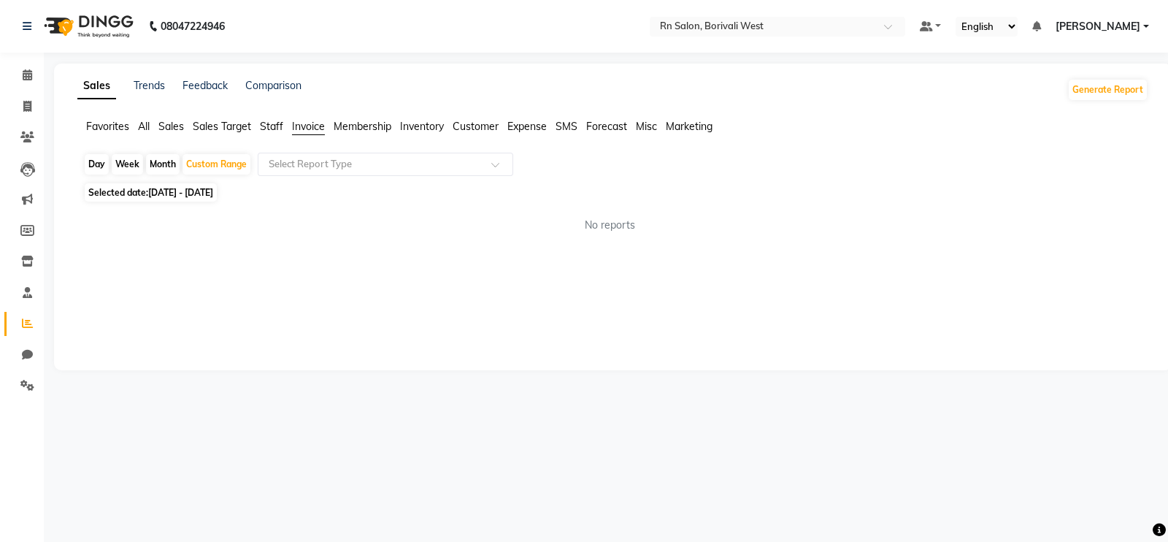
click at [276, 126] on span "Staff" at bounding box center [271, 126] width 23 height 13
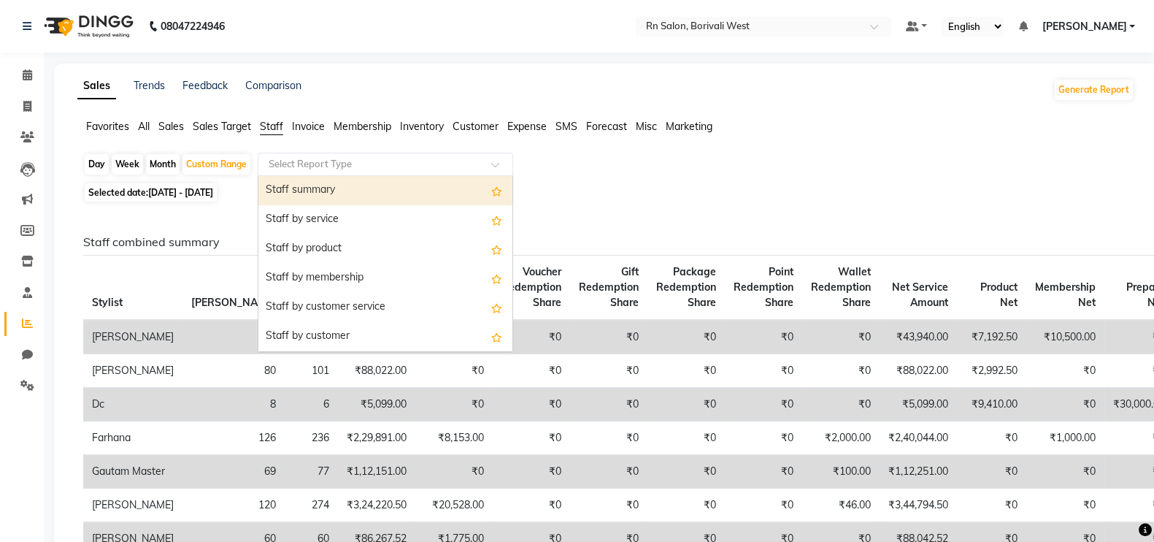
click at [307, 158] on input "text" at bounding box center [371, 164] width 210 height 15
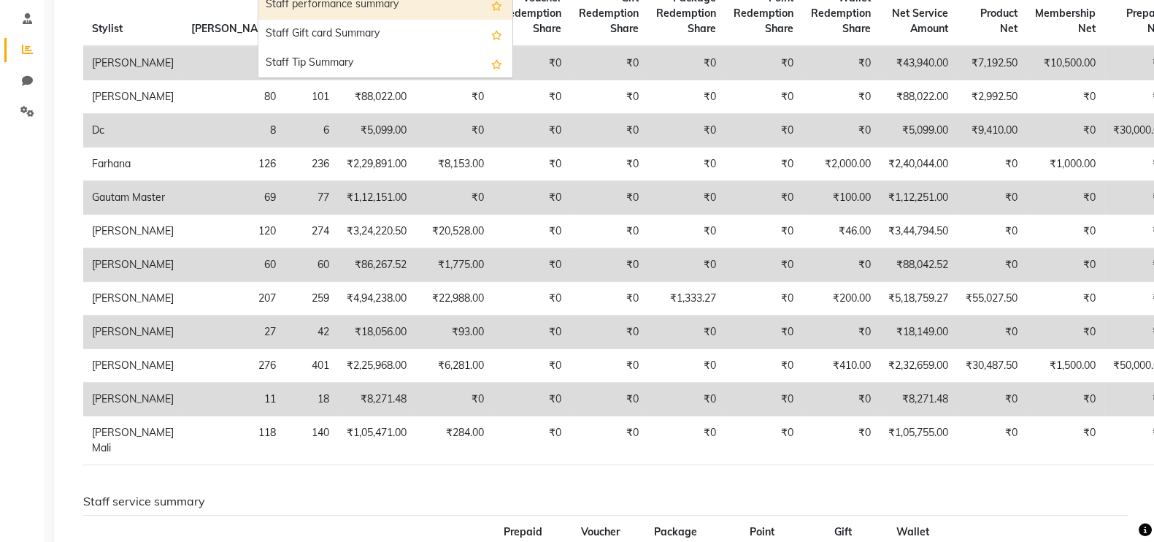
scroll to position [0, 0]
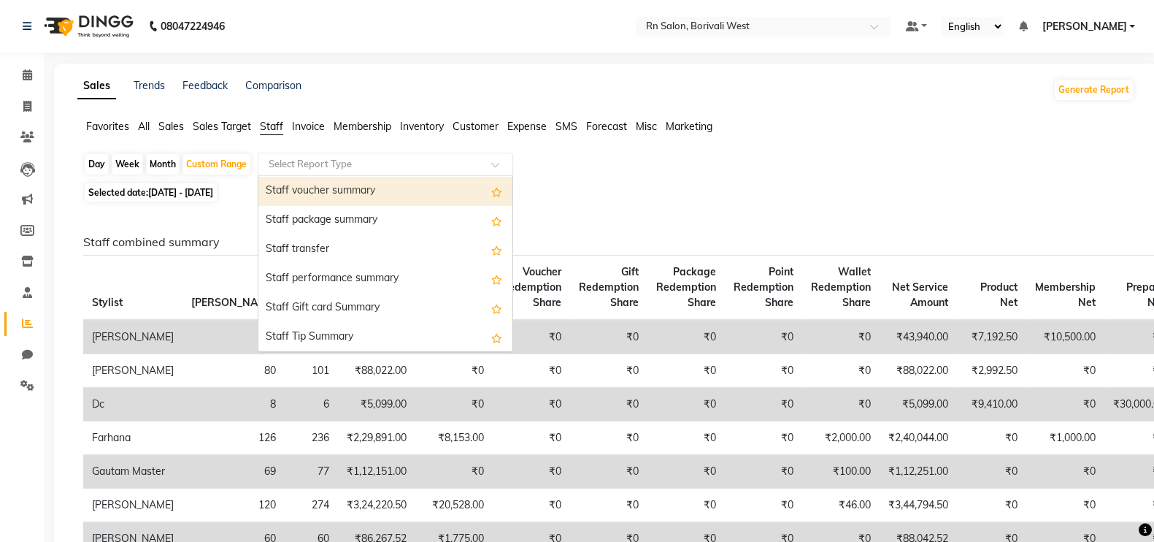
click at [209, 129] on span "Sales Target" at bounding box center [222, 126] width 58 height 13
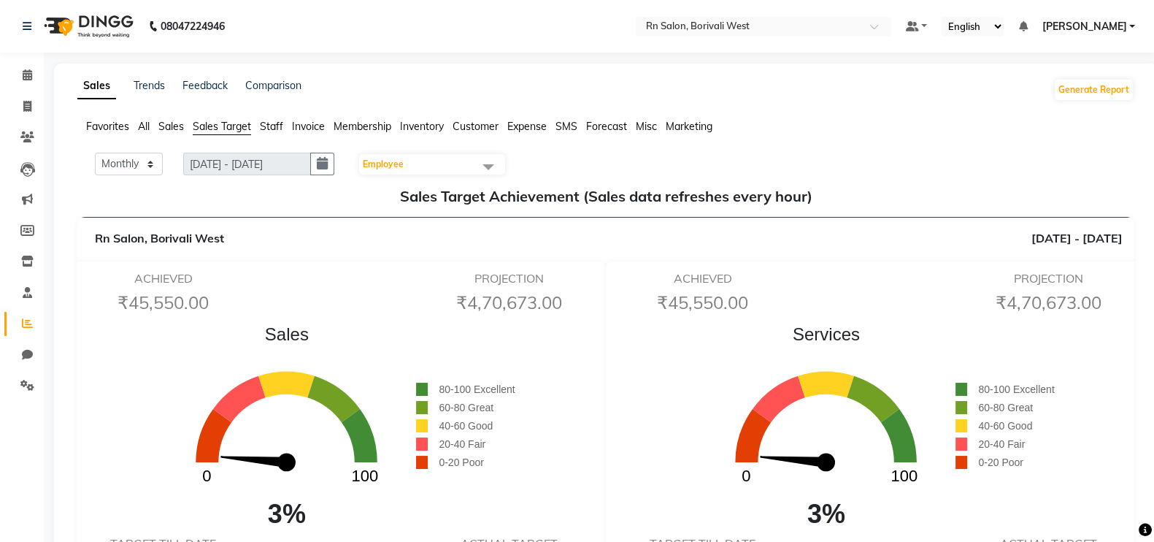
click at [179, 126] on span "Sales" at bounding box center [171, 126] width 26 height 13
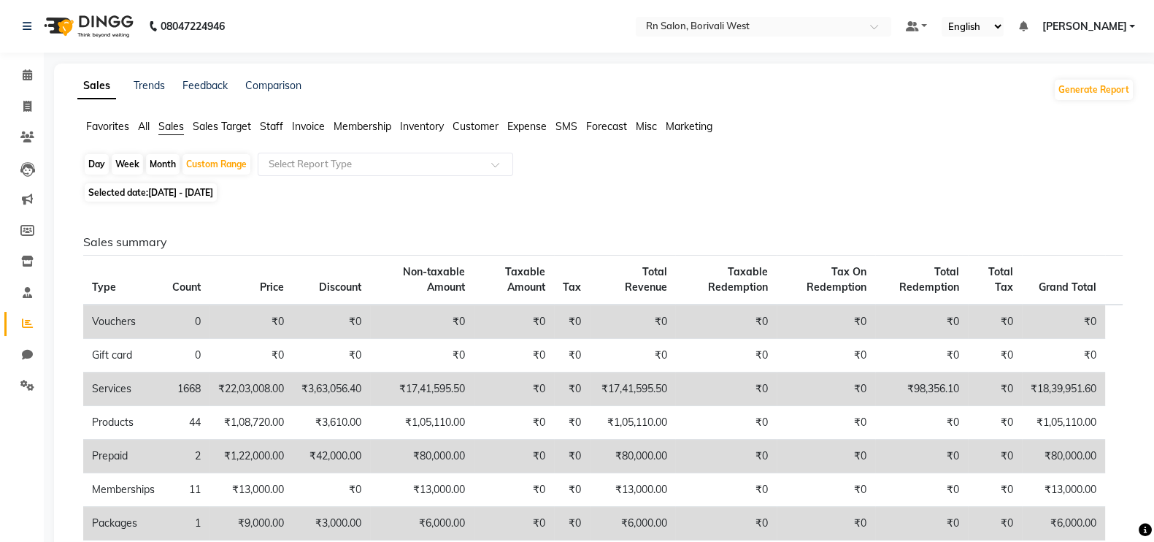
click at [140, 122] on span "All" at bounding box center [144, 126] width 12 height 13
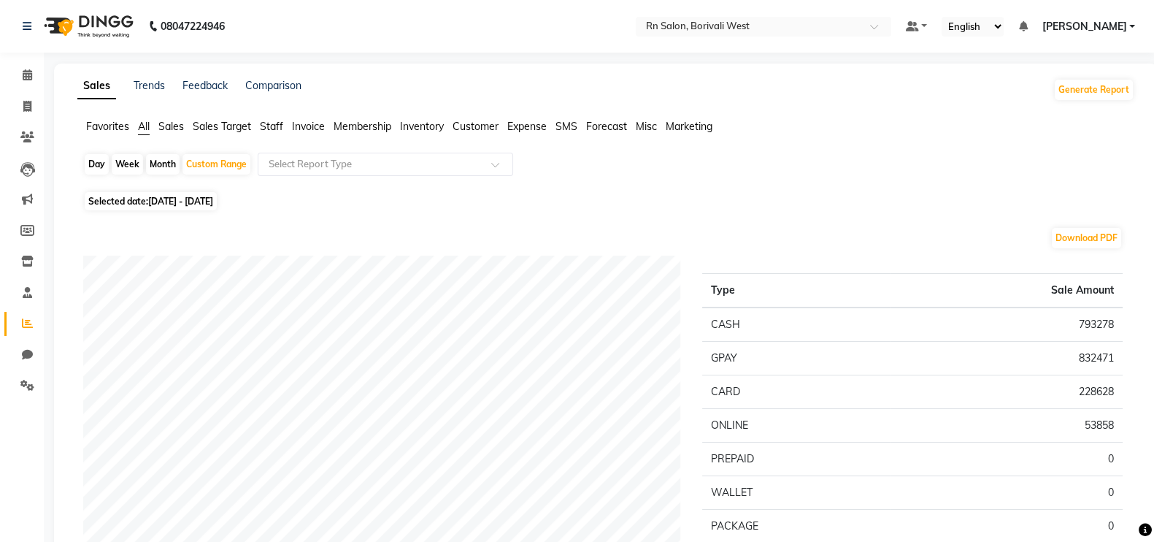
click at [164, 156] on div "Month" at bounding box center [163, 164] width 34 height 20
select select "8"
select select "2025"
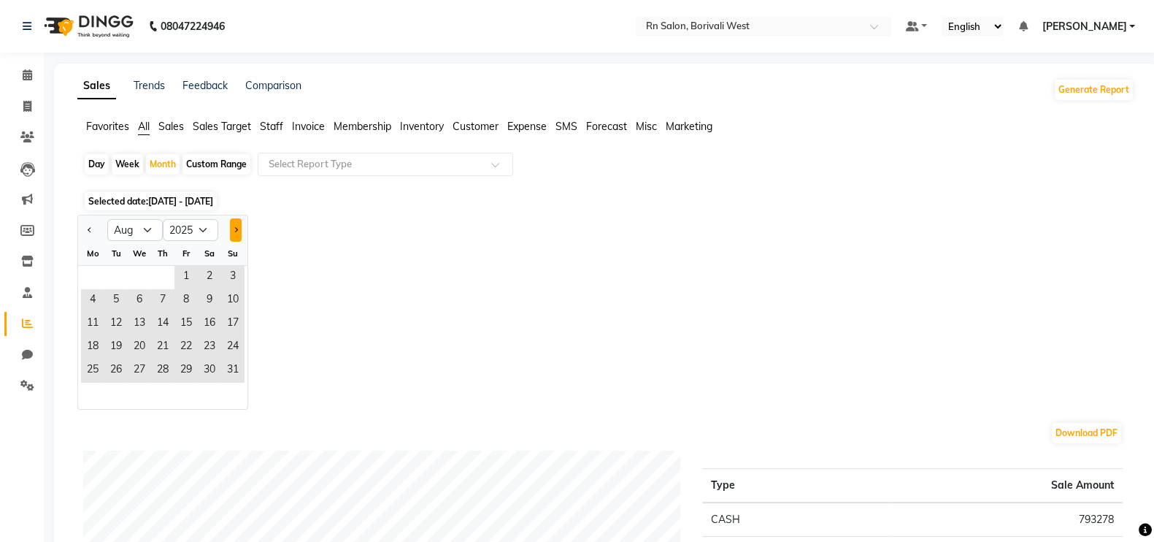
click at [240, 223] on button "Next month" at bounding box center [236, 229] width 12 height 23
select select "9"
click at [94, 275] on span "1" at bounding box center [92, 277] width 23 height 23
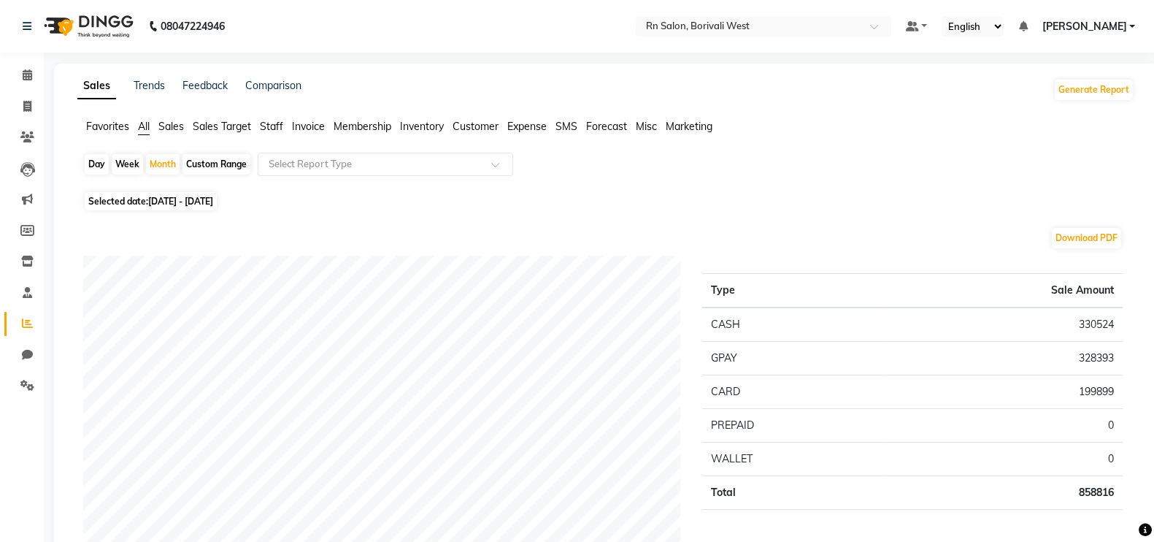
click at [103, 128] on span "Favorites" at bounding box center [107, 126] width 43 height 13
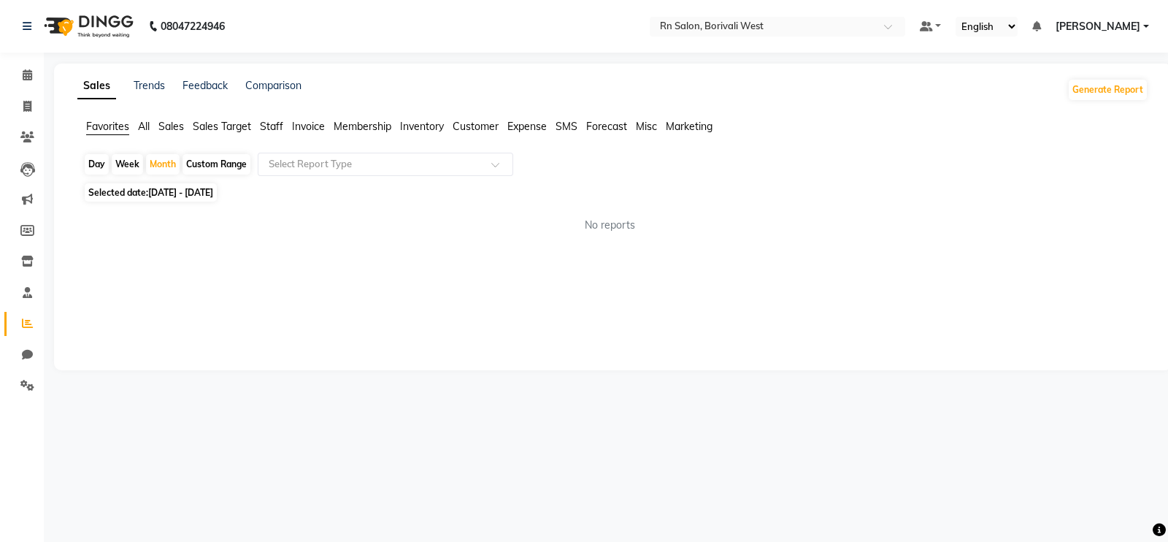
click at [150, 125] on span "All" at bounding box center [144, 126] width 12 height 13
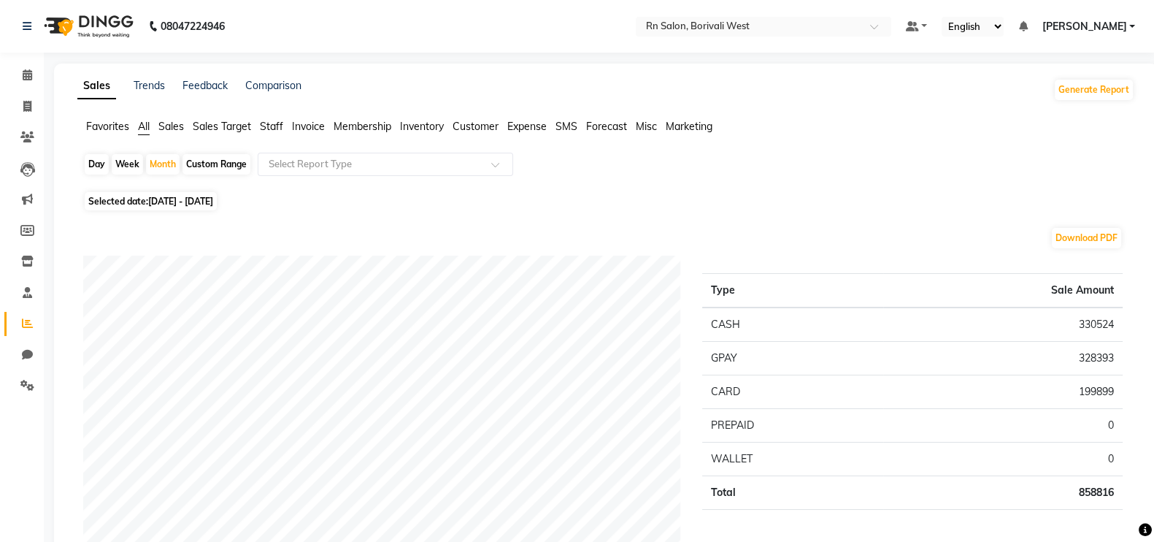
click at [302, 120] on span "Invoice" at bounding box center [308, 126] width 33 height 13
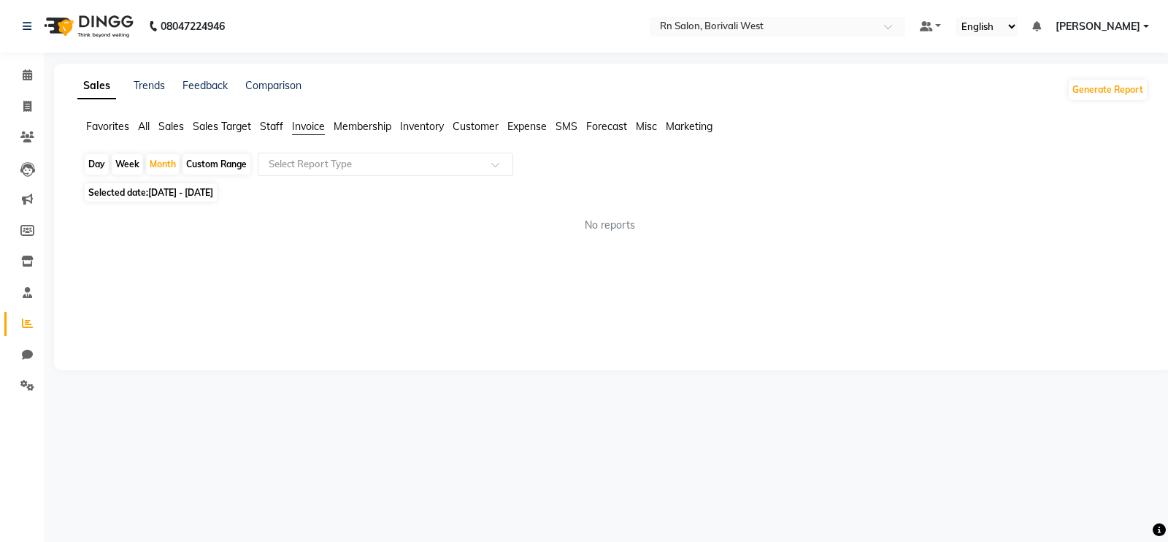
click at [268, 130] on span "Staff" at bounding box center [271, 126] width 23 height 13
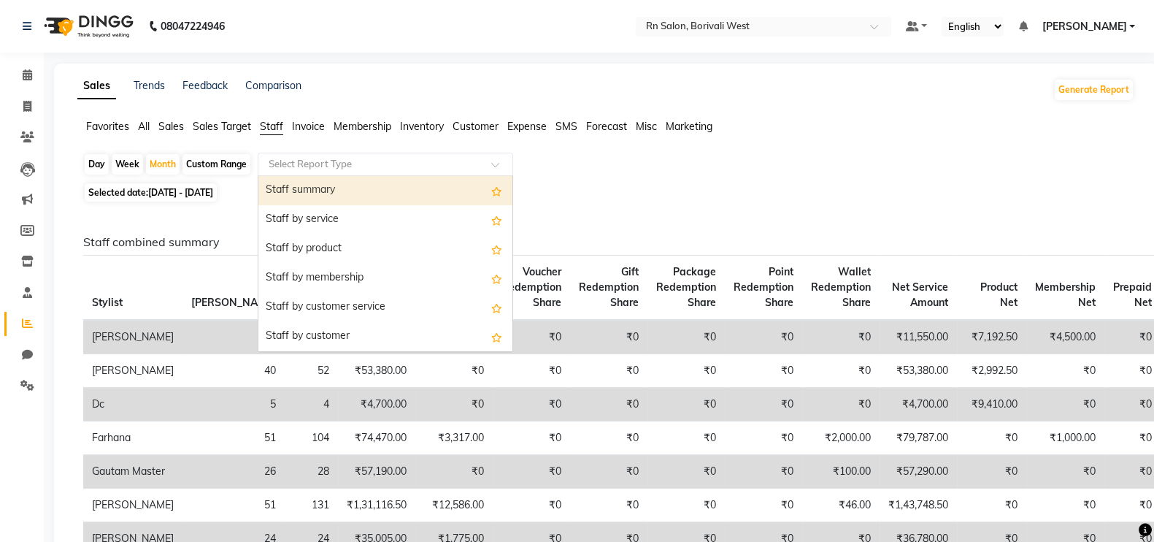
click at [314, 162] on input "text" at bounding box center [371, 164] width 210 height 15
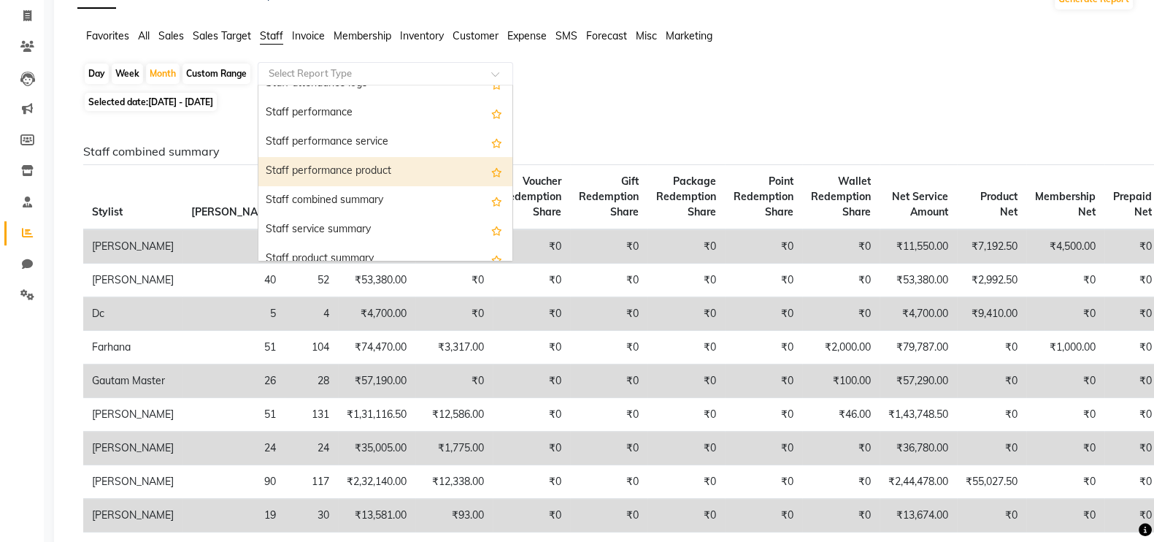
scroll to position [182, 0]
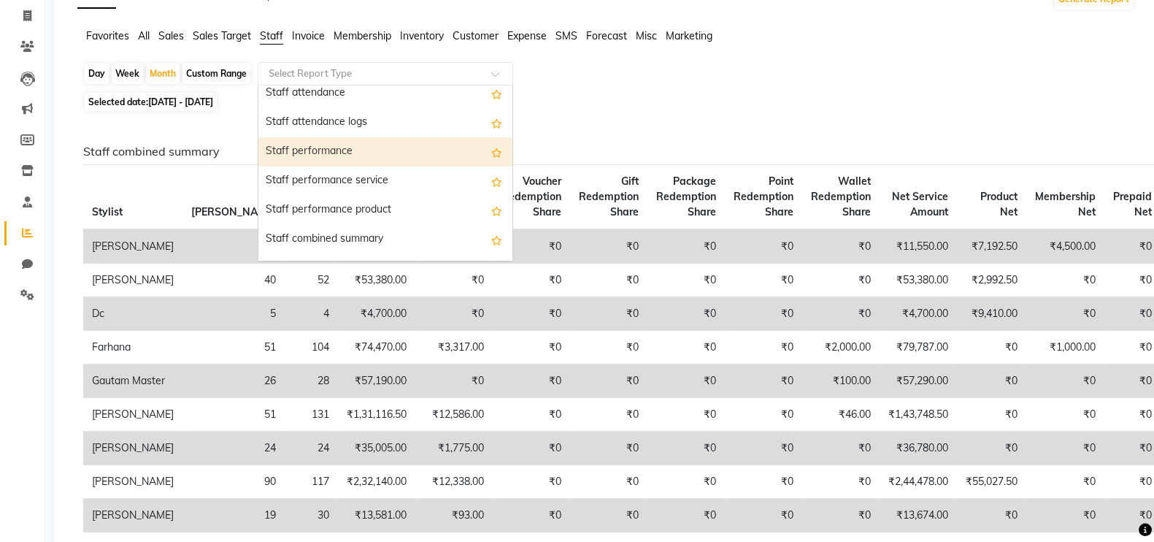
click at [326, 151] on div "Staff performance" at bounding box center [385, 151] width 254 height 29
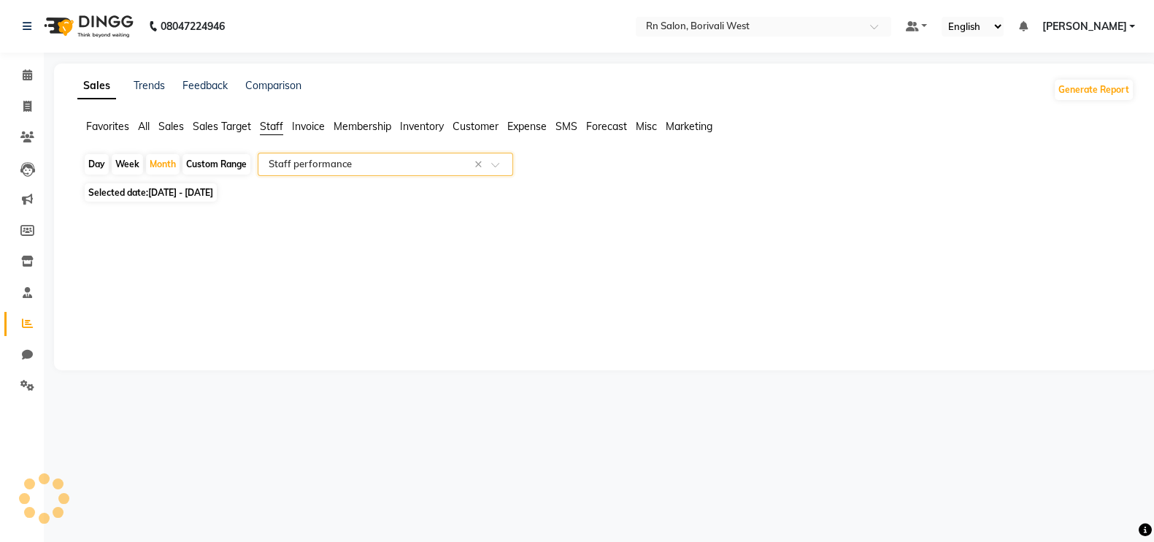
scroll to position [0, 0]
select select "full_report"
select select "csv"
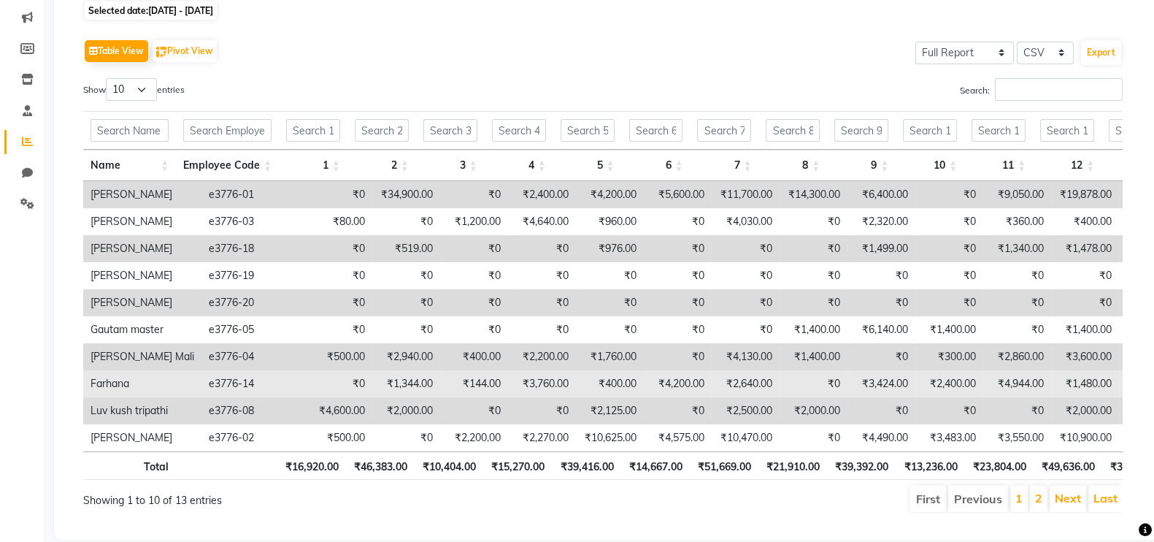
scroll to position [229, 0]
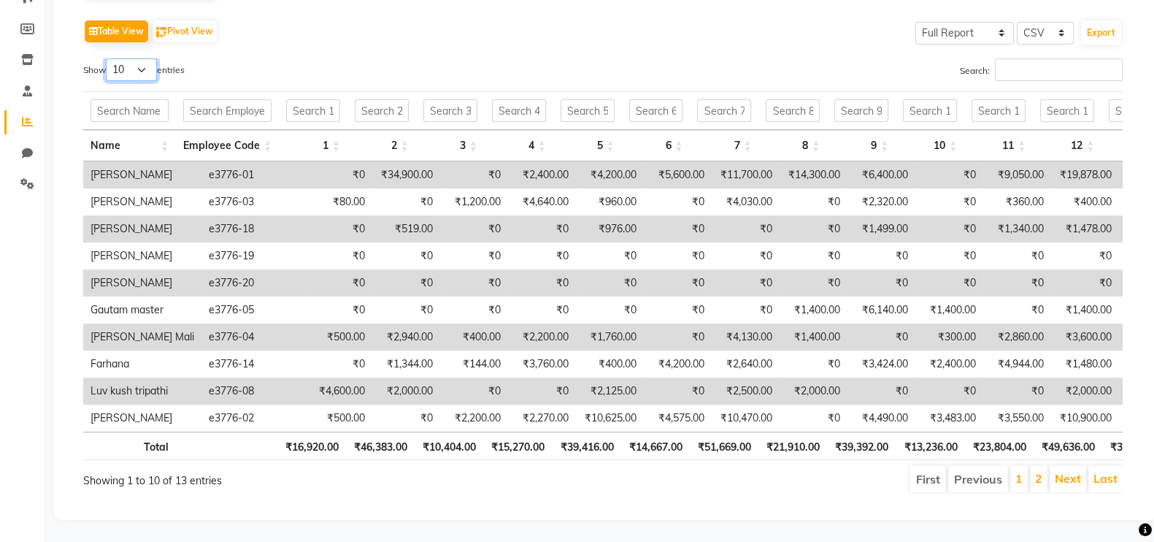
drag, startPoint x: 133, startPoint y: 42, endPoint x: 129, endPoint y: 52, distance: 10.2
click at [131, 58] on select "10 25 50 100" at bounding box center [131, 69] width 51 height 23
select select "100"
click at [108, 58] on select "10 25 50 100" at bounding box center [131, 69] width 51 height 23
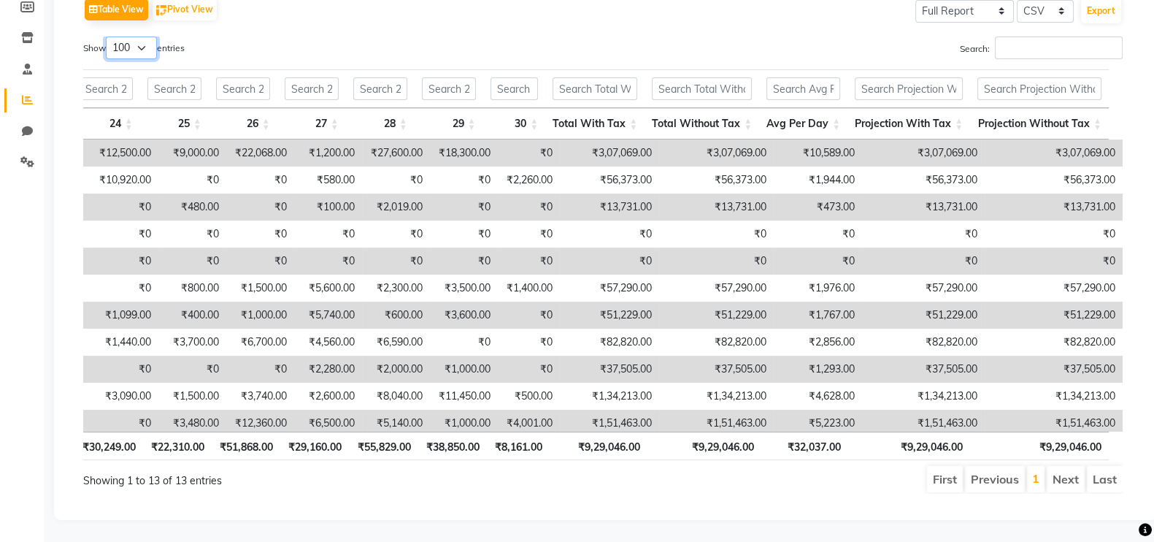
scroll to position [0, 1721]
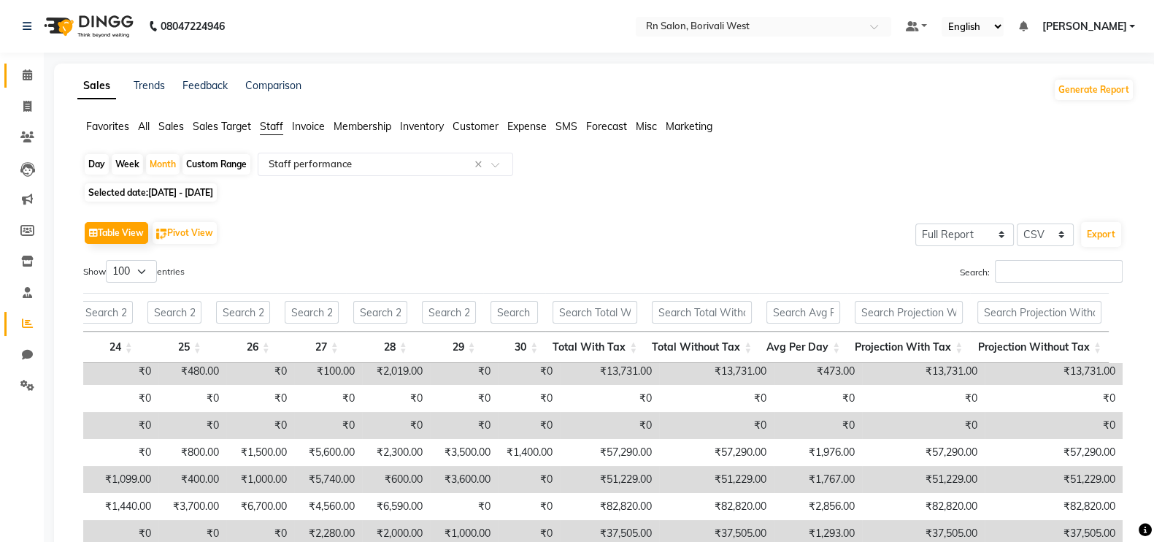
click at [23, 83] on span at bounding box center [28, 75] width 26 height 17
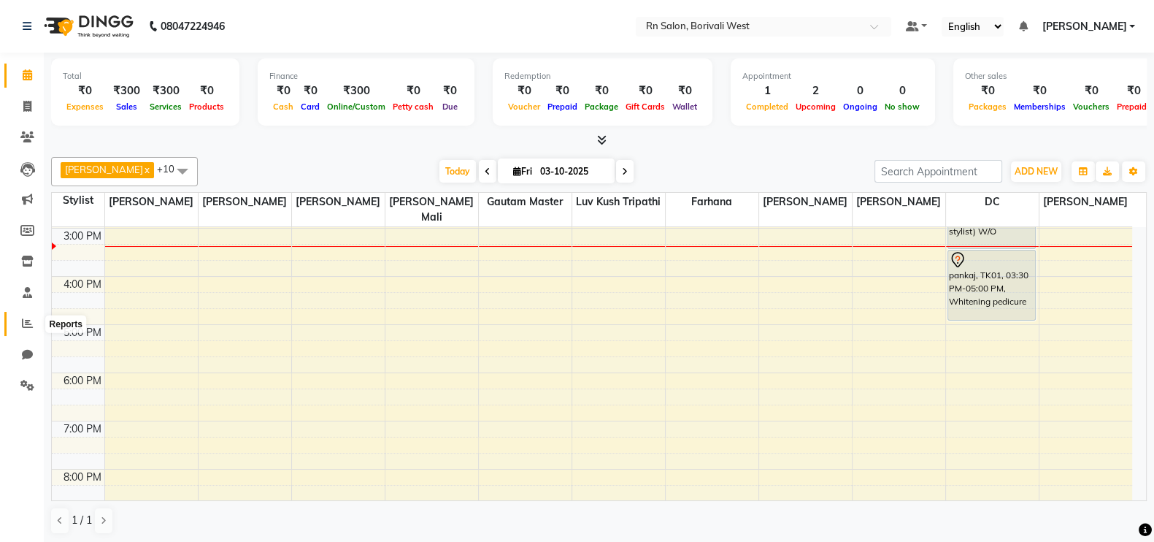
click at [25, 318] on icon at bounding box center [27, 323] width 11 height 11
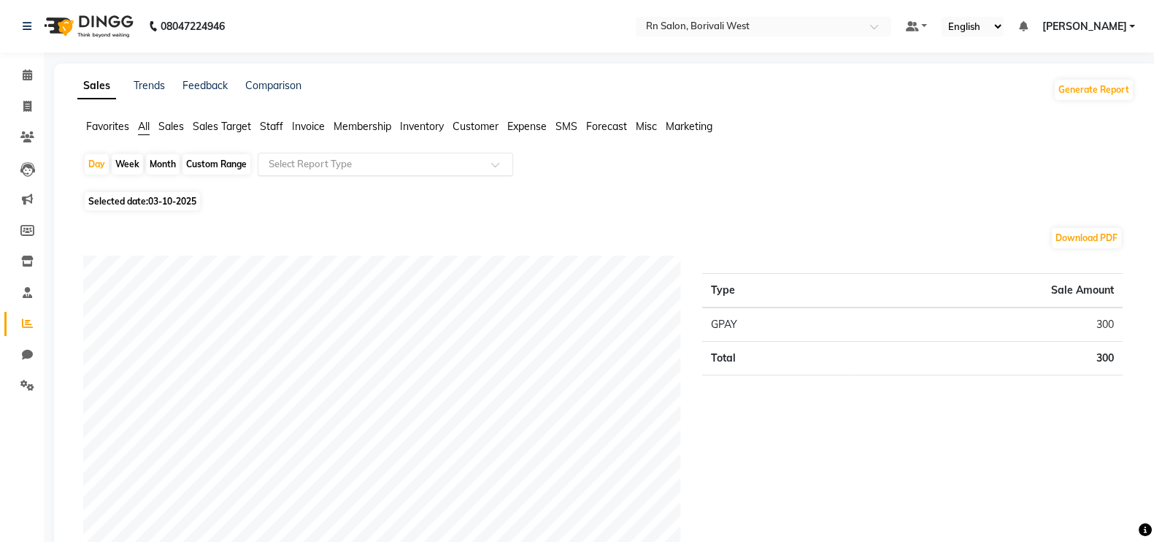
click at [497, 163] on span at bounding box center [500, 168] width 18 height 15
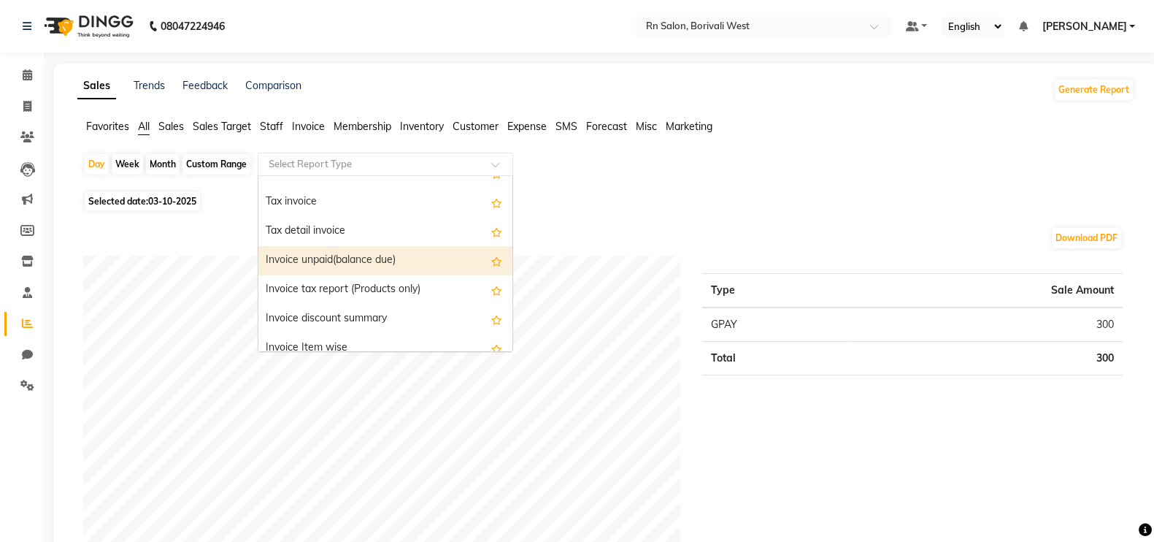
click at [342, 250] on div "Invoice unpaid(balance due)" at bounding box center [385, 260] width 254 height 29
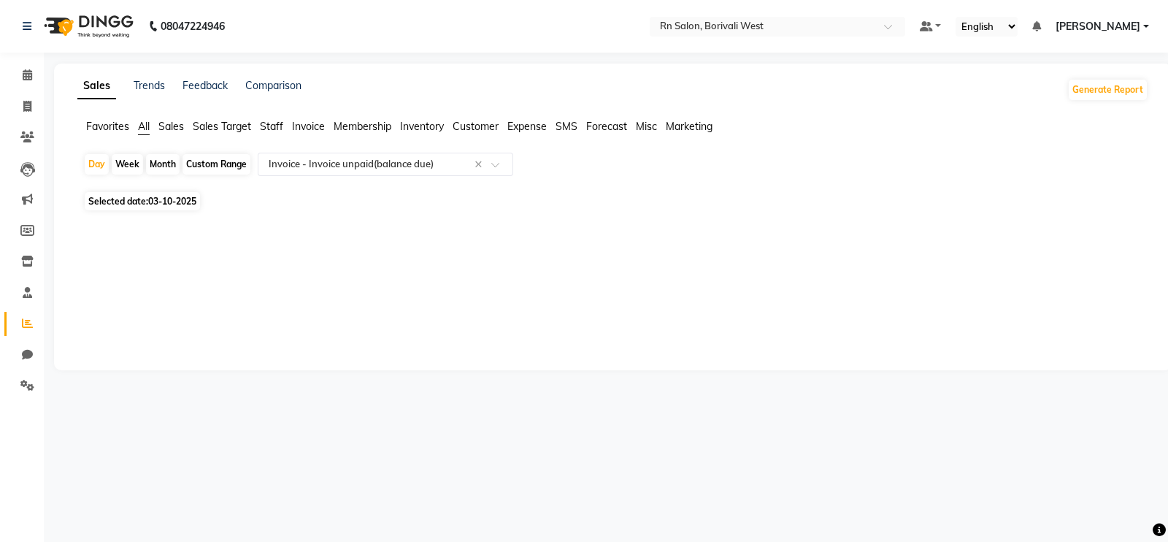
click at [217, 161] on div "Custom Range" at bounding box center [217, 164] width 68 height 20
select select "10"
select select "2025"
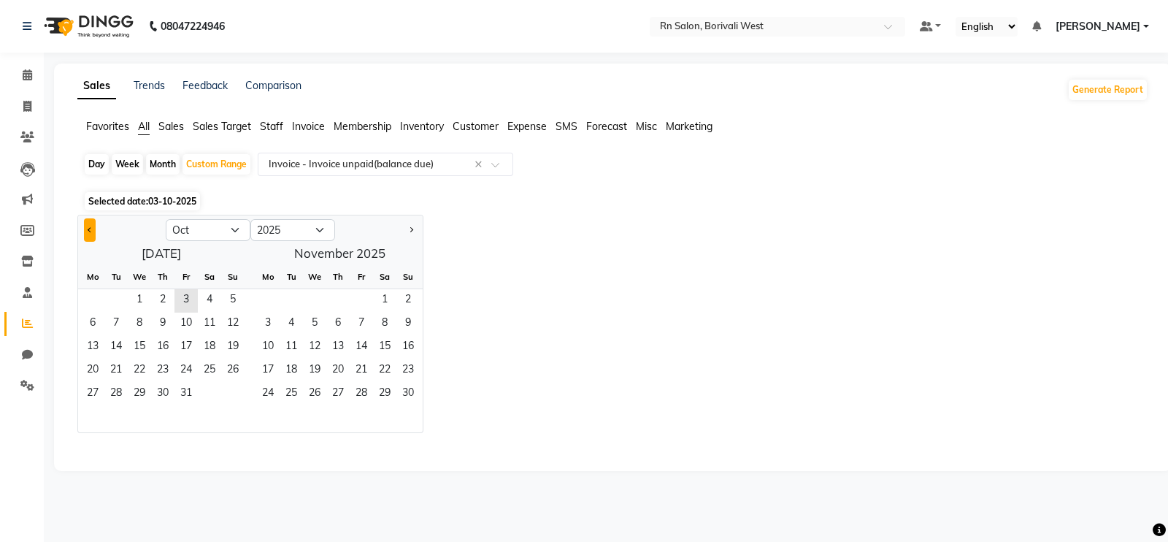
click at [91, 233] on button "Previous month" at bounding box center [90, 229] width 12 height 23
click at [195, 303] on span "1" at bounding box center [186, 300] width 23 height 23
click at [409, 230] on span "Next month" at bounding box center [410, 228] width 5 height 5
select select "9"
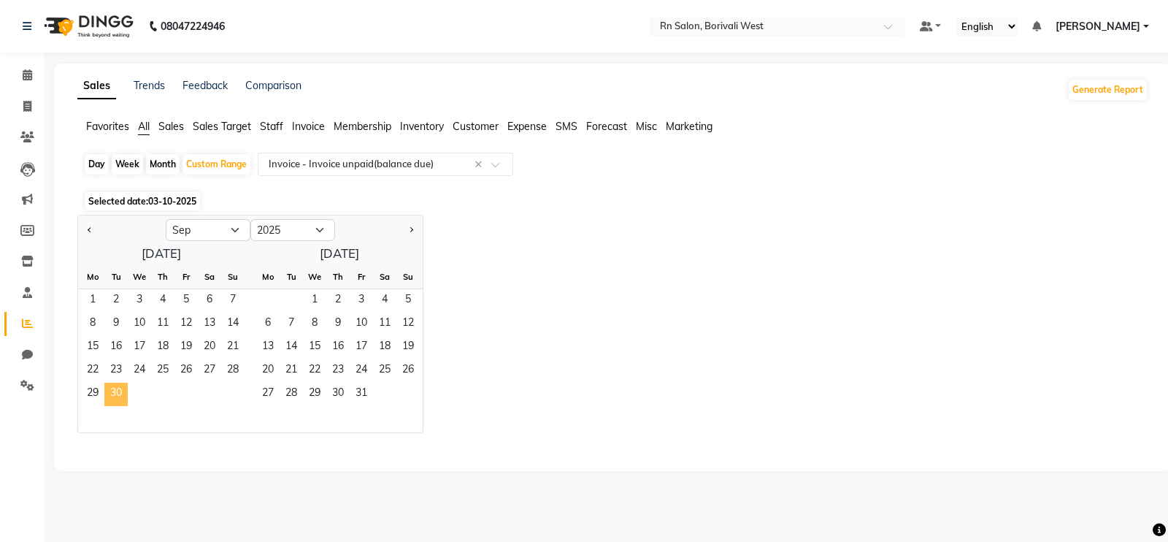
click at [115, 393] on span "30" at bounding box center [115, 394] width 23 height 23
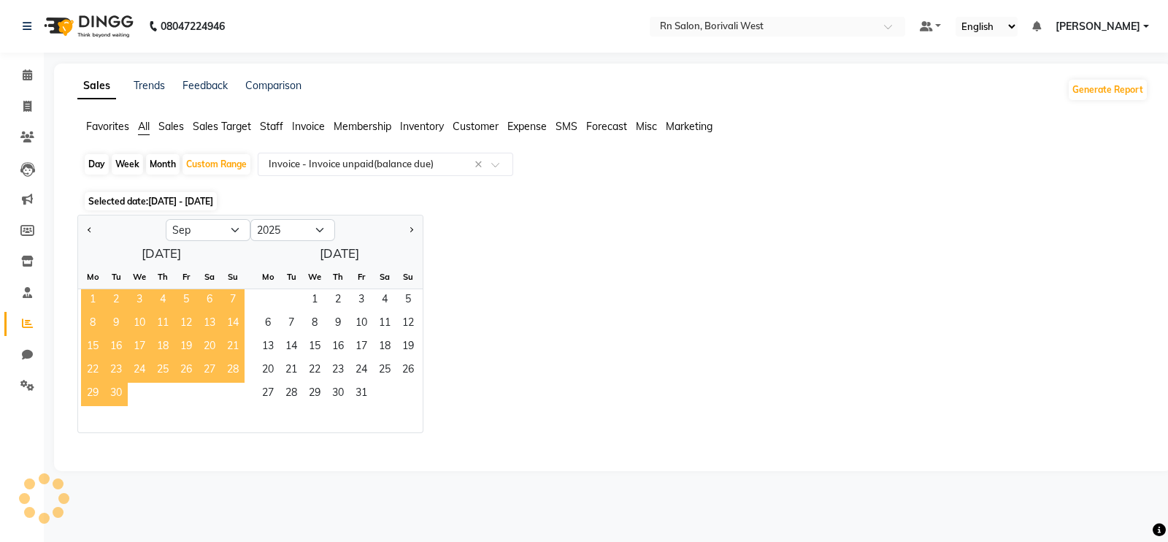
select select "full_report"
select select "csv"
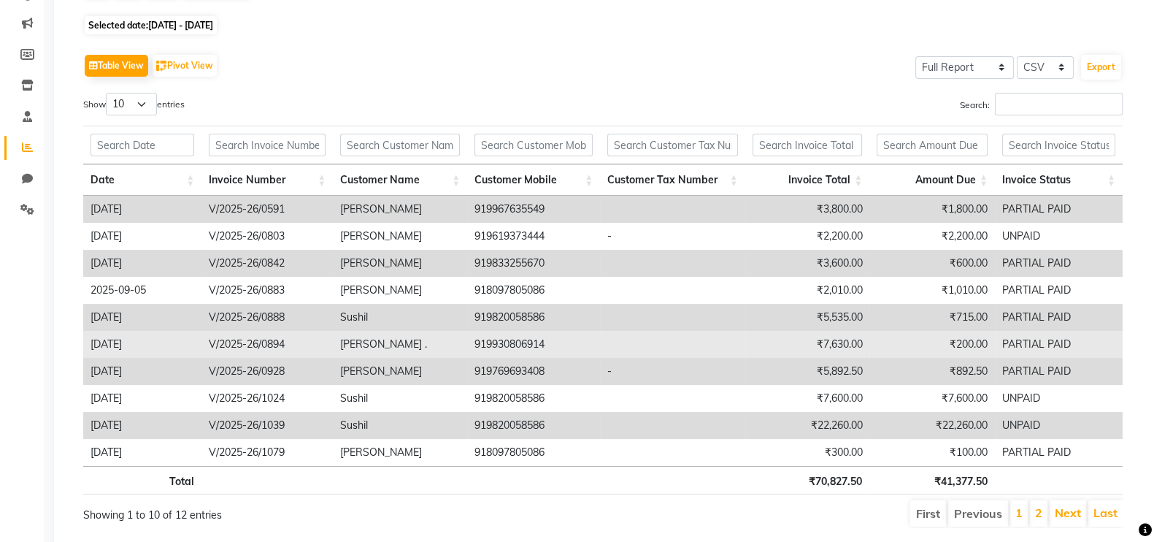
scroll to position [182, 0]
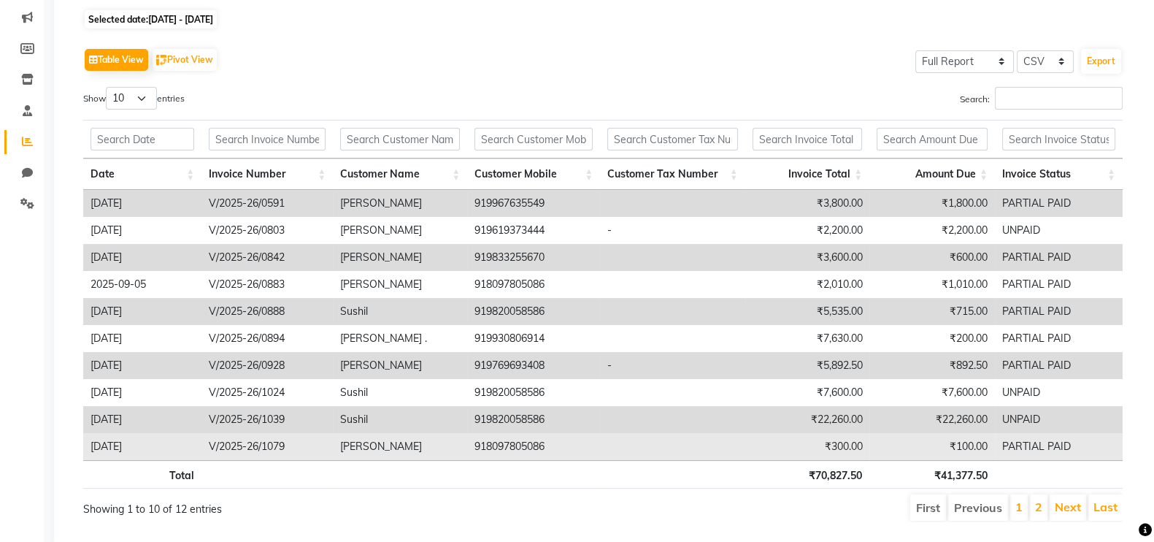
click at [318, 445] on td "V/2025-26/1079" at bounding box center [267, 446] width 131 height 27
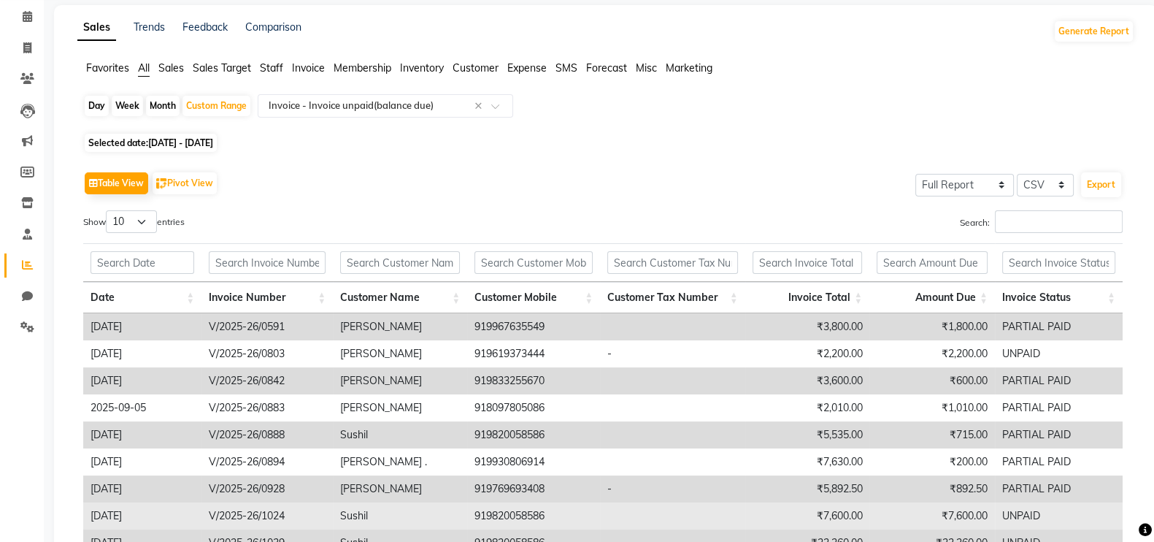
scroll to position [0, 0]
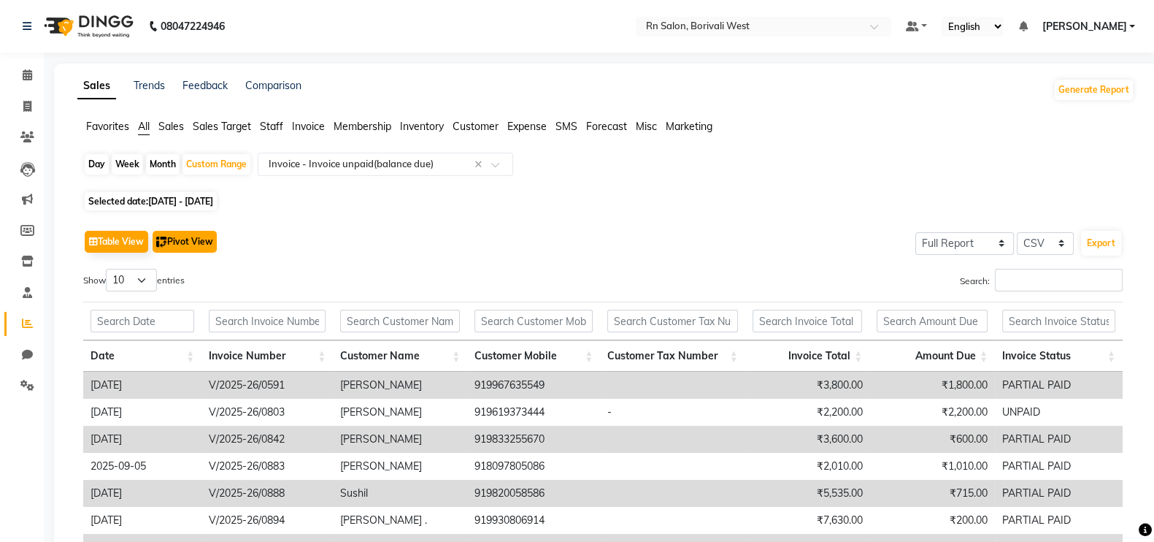
click at [193, 235] on button "Pivot View" at bounding box center [185, 242] width 64 height 22
select select "full_report"
select select "csv"
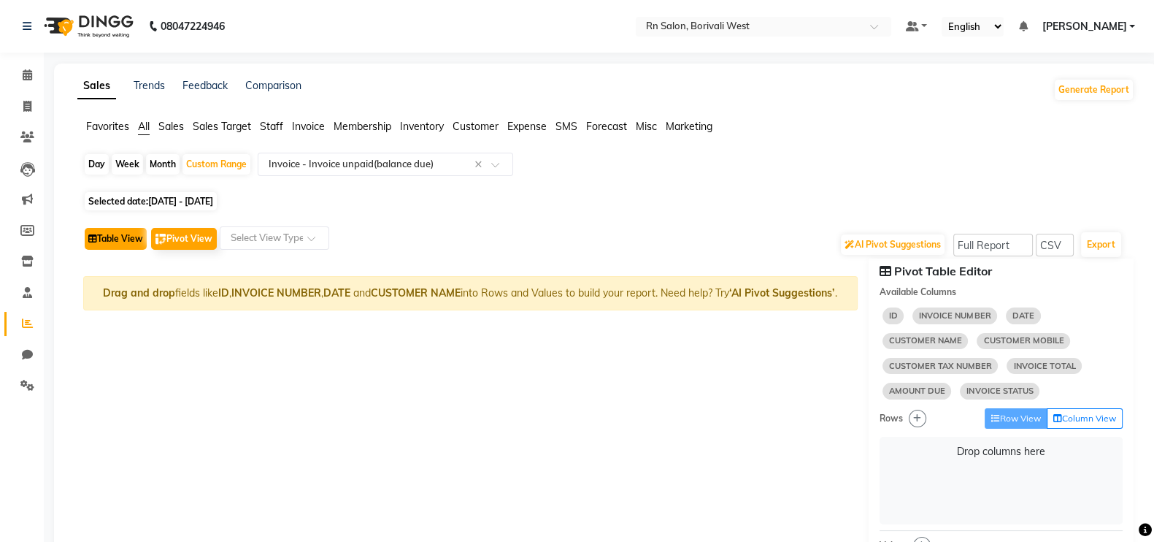
click at [122, 234] on button "Table View" at bounding box center [116, 239] width 62 height 22
select select "full_report"
select select "csv"
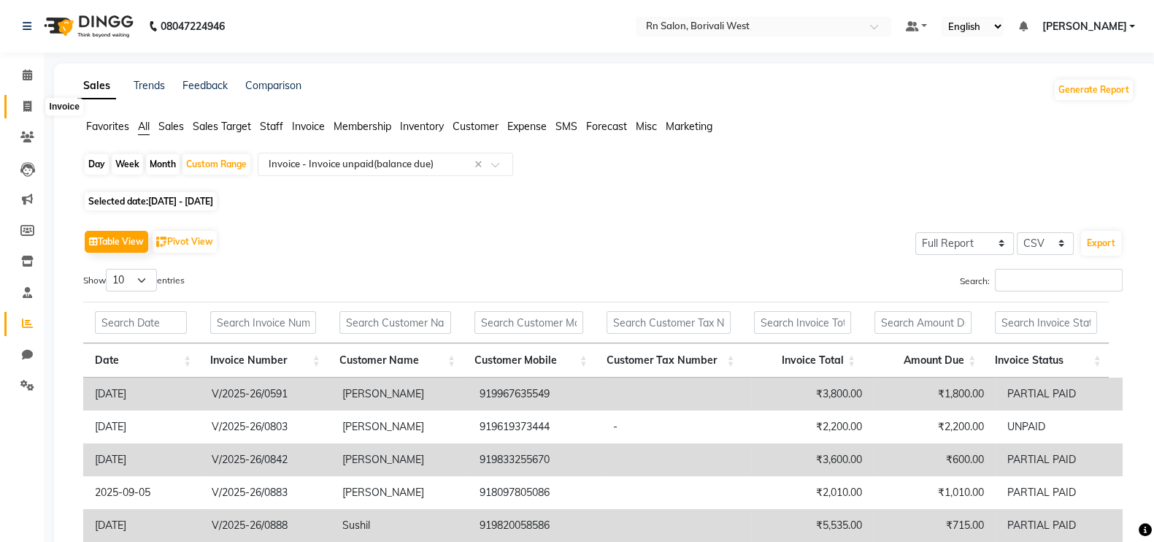
click at [33, 107] on span at bounding box center [28, 107] width 26 height 17
select select "service"
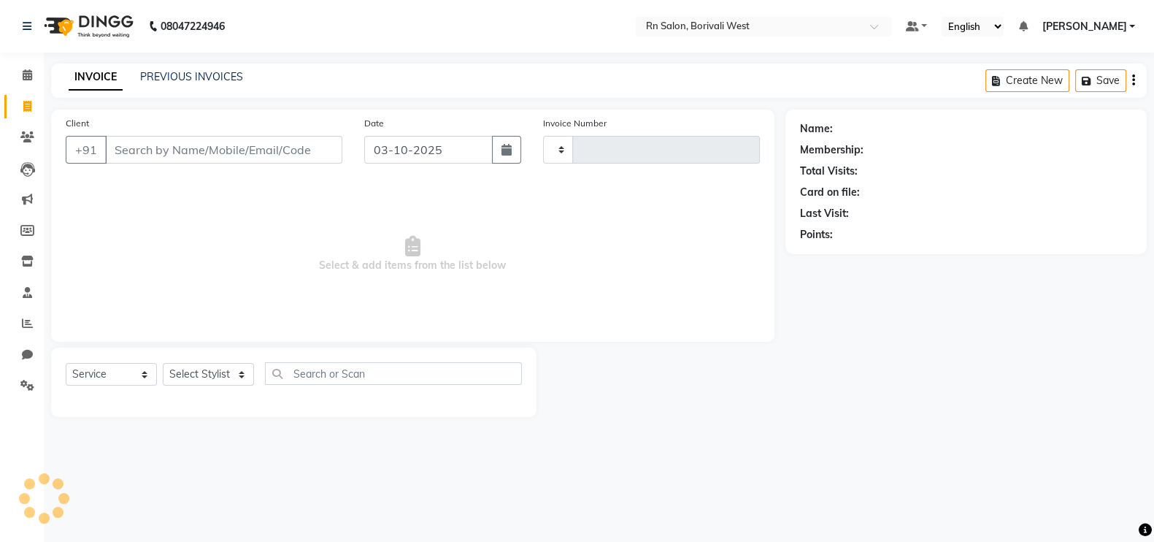
type input "1210"
select select "8515"
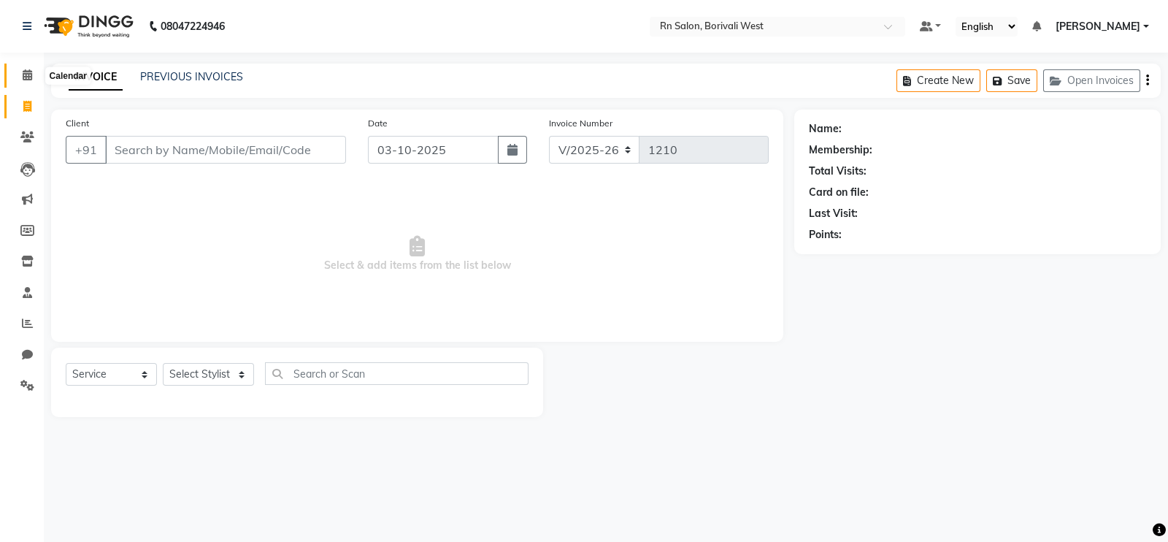
click at [24, 69] on icon at bounding box center [27, 74] width 9 height 11
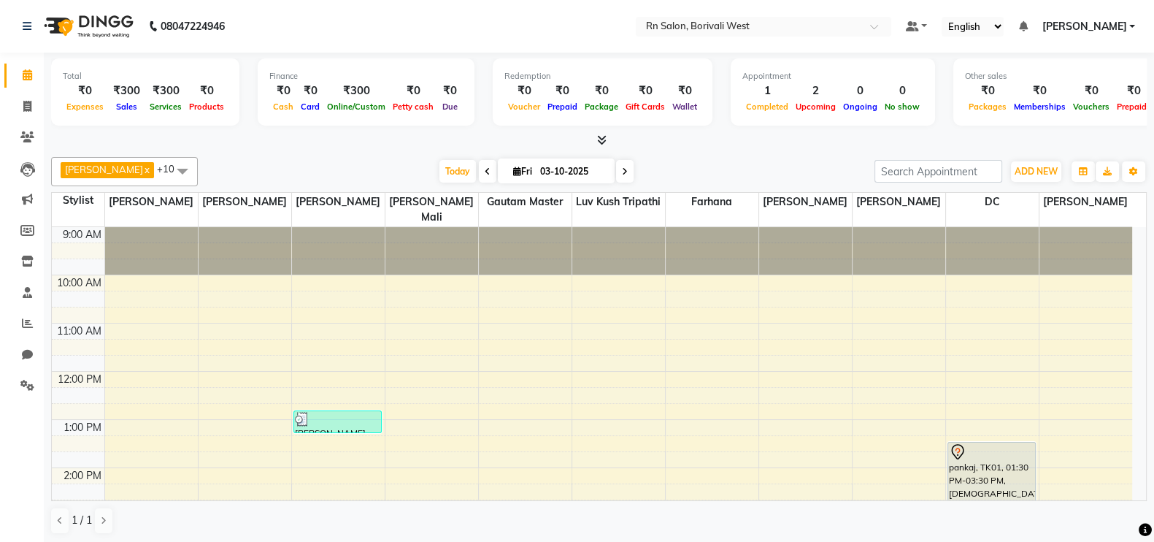
click at [602, 139] on icon at bounding box center [601, 139] width 9 height 11
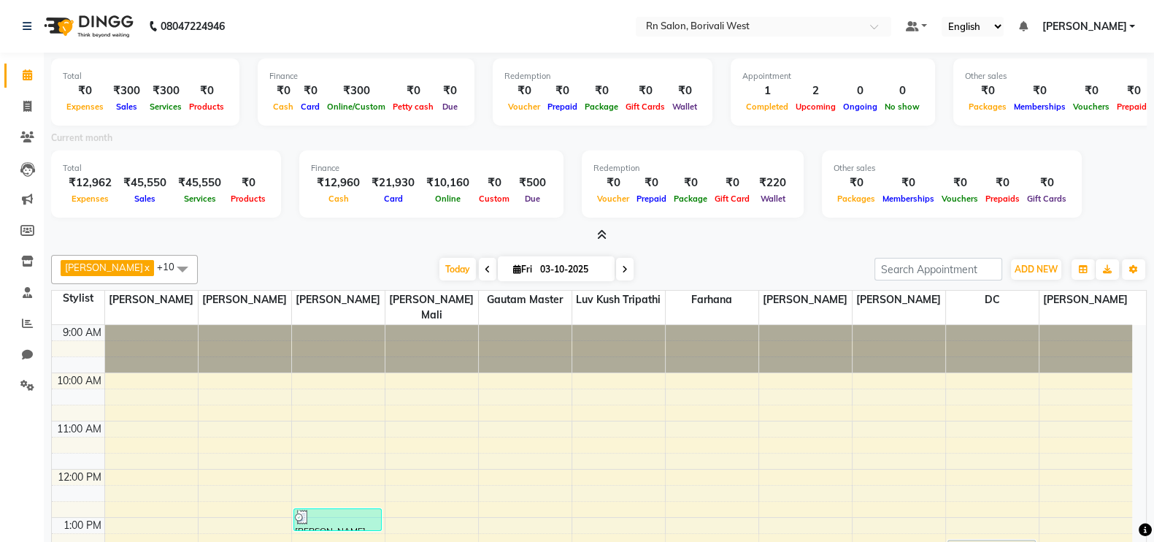
click at [602, 231] on icon at bounding box center [601, 234] width 9 height 11
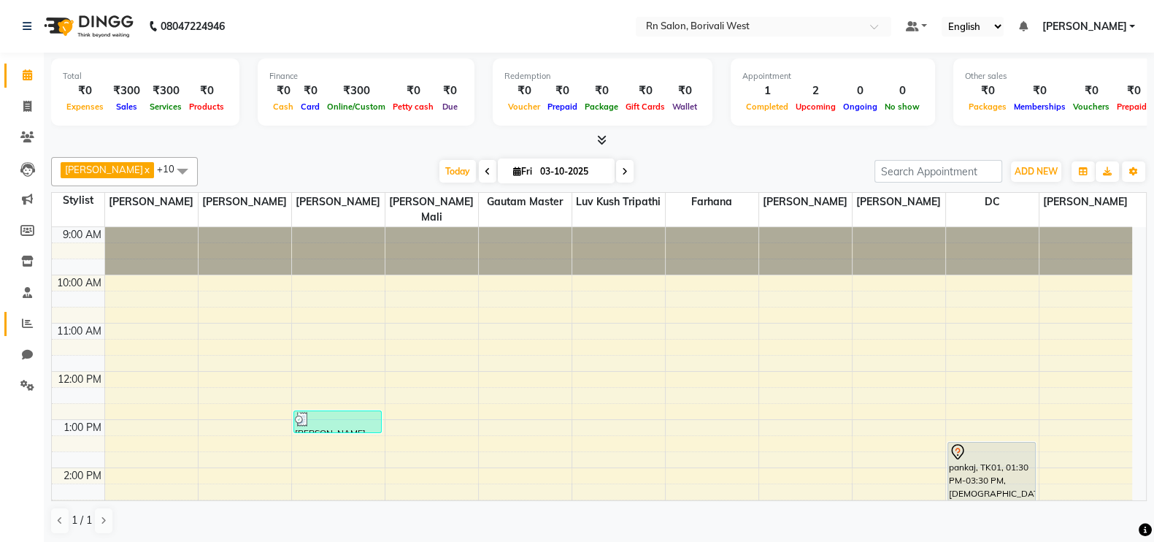
click at [27, 313] on link "Reports" at bounding box center [21, 324] width 35 height 24
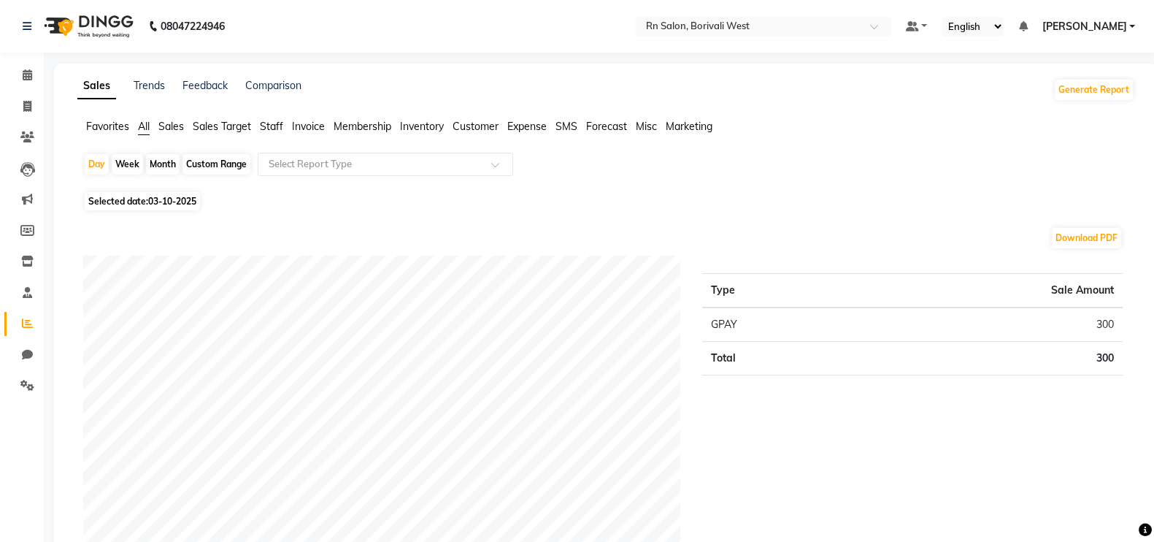
click at [216, 130] on span "Sales Target" at bounding box center [222, 126] width 58 height 13
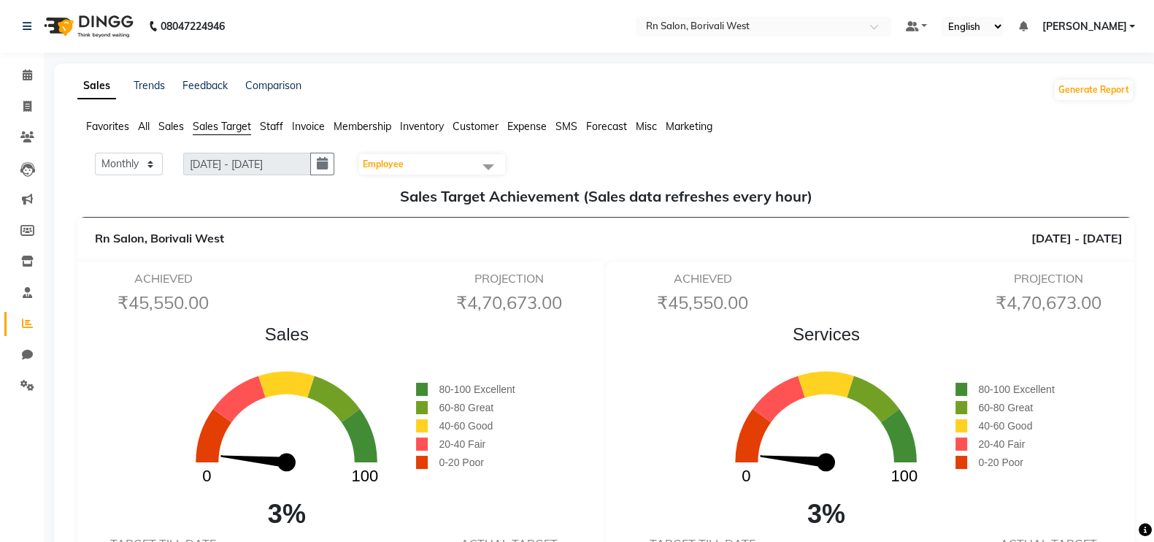
click at [180, 123] on span "Sales" at bounding box center [171, 126] width 26 height 13
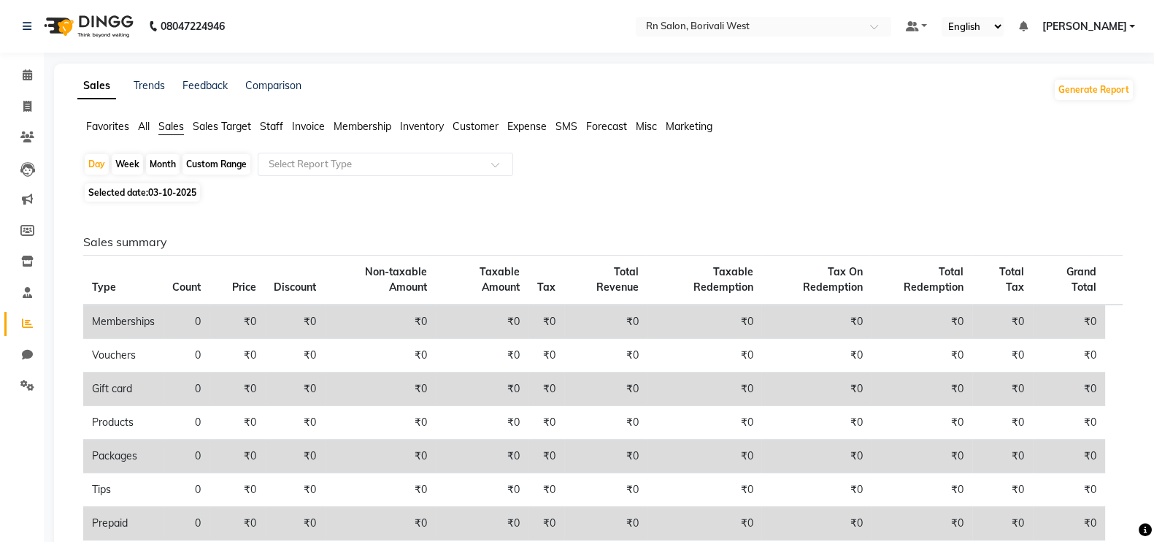
click at [678, 126] on span "Marketing" at bounding box center [689, 126] width 47 height 13
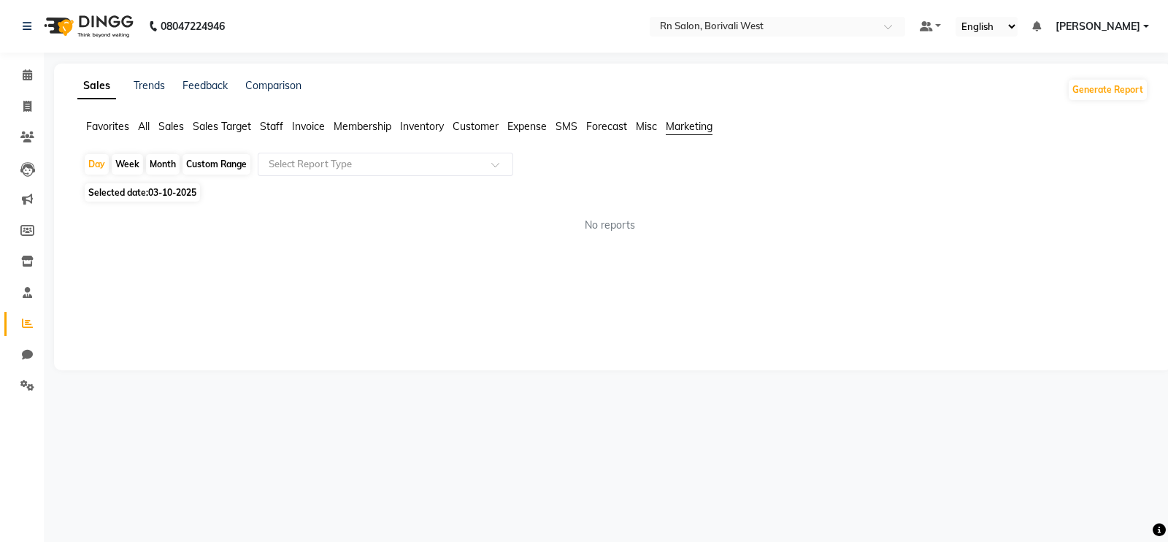
click at [169, 130] on span "Sales" at bounding box center [171, 126] width 26 height 13
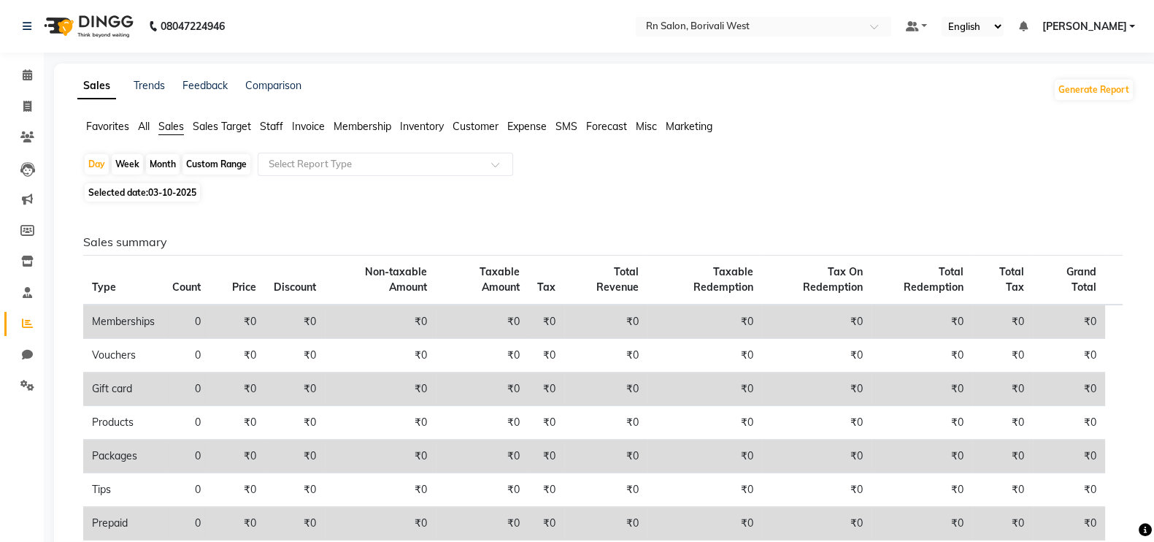
click at [261, 125] on span "Staff" at bounding box center [271, 126] width 23 height 13
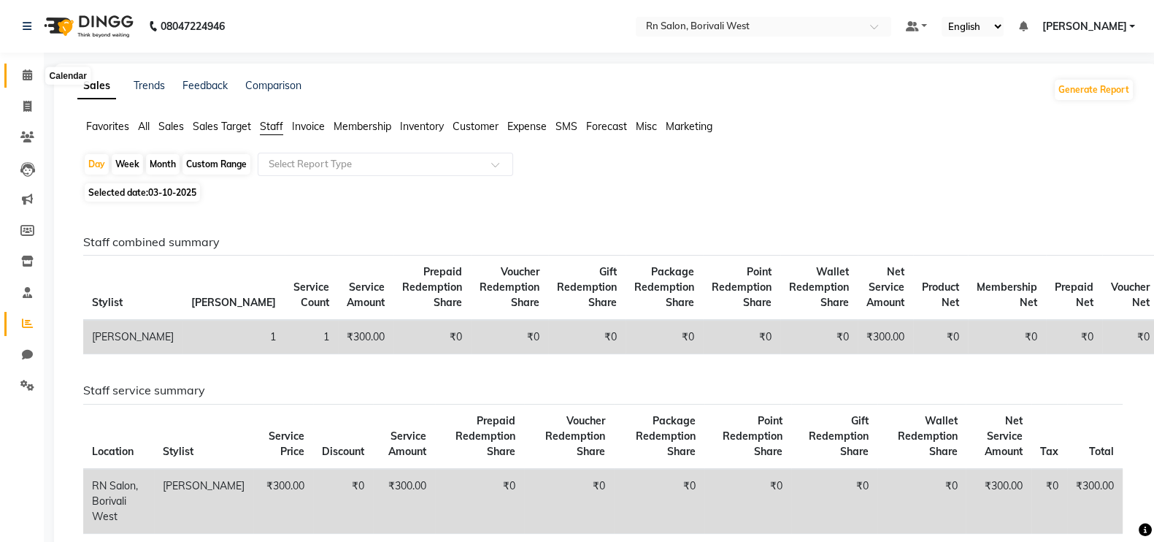
click at [26, 72] on icon at bounding box center [27, 74] width 9 height 11
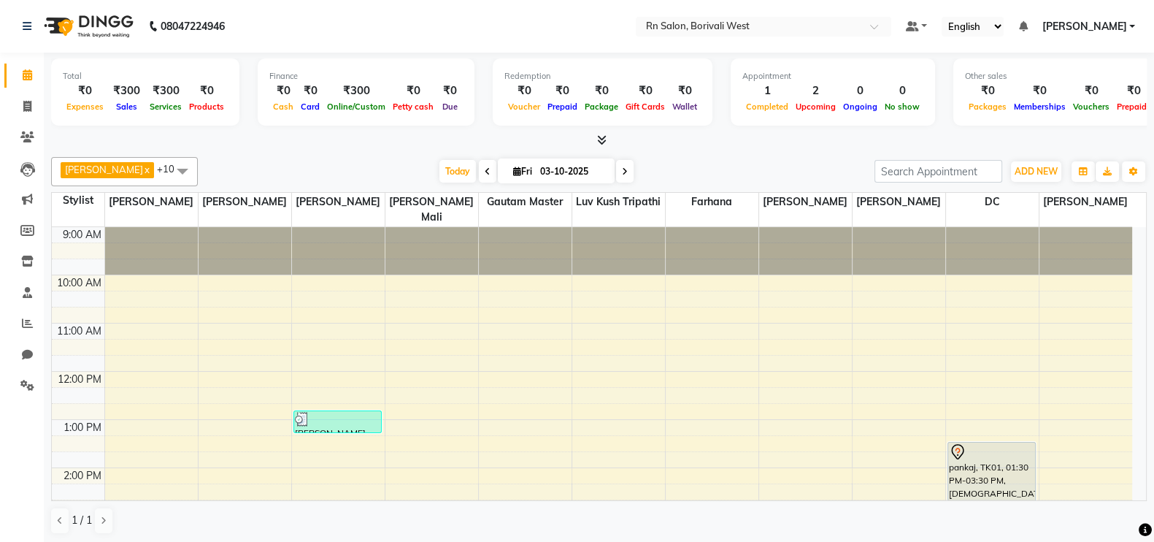
drag, startPoint x: 716, startPoint y: 253, endPoint x: 668, endPoint y: 146, distance: 116.7
click at [668, 146] on div at bounding box center [599, 140] width 1096 height 15
click at [1131, 172] on icon "button" at bounding box center [1134, 171] width 9 height 9
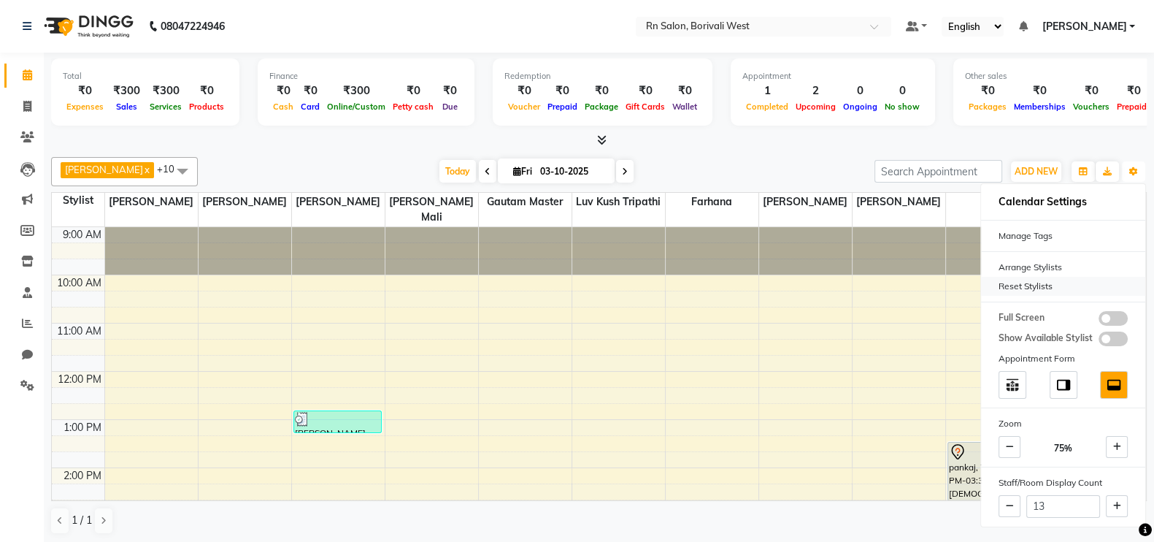
scroll to position [1, 0]
click at [1121, 442] on span at bounding box center [1117, 446] width 22 height 22
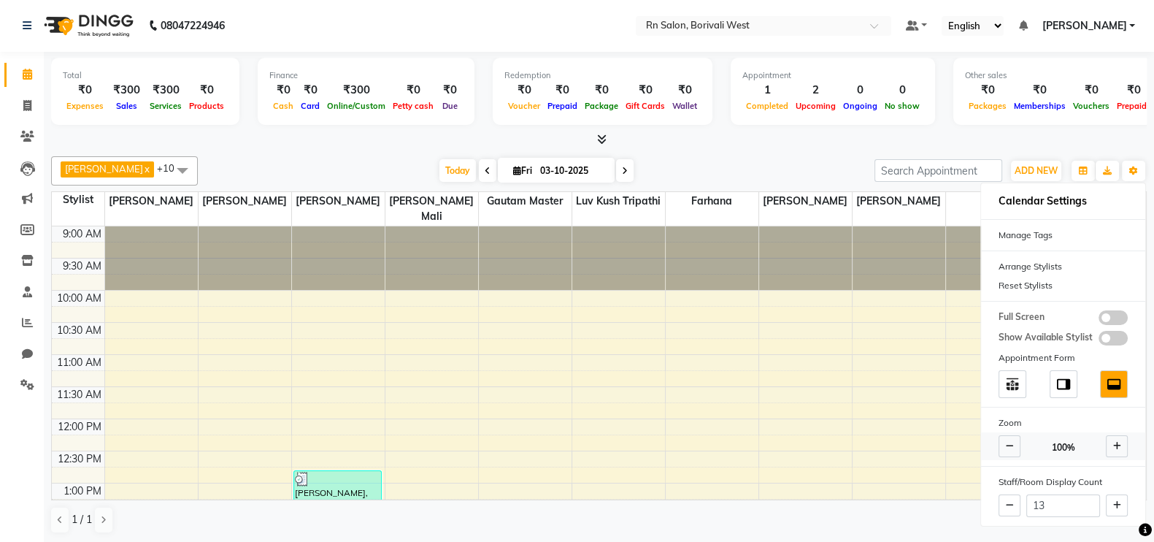
click at [1012, 451] on span at bounding box center [1010, 446] width 22 height 22
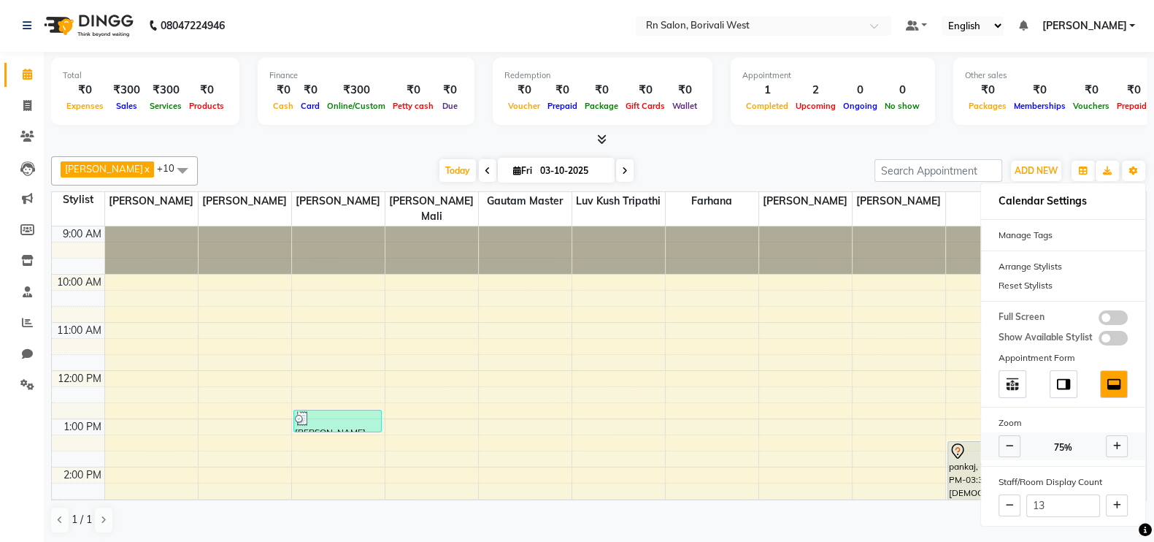
click at [1114, 442] on icon at bounding box center [1118, 446] width 8 height 9
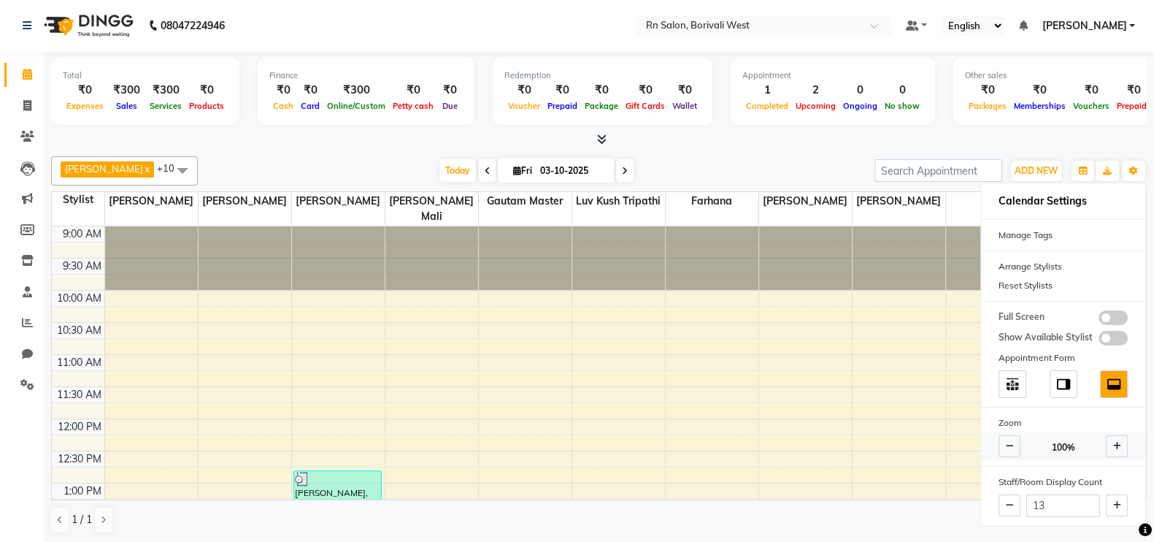
click at [1013, 442] on span at bounding box center [1010, 446] width 22 height 22
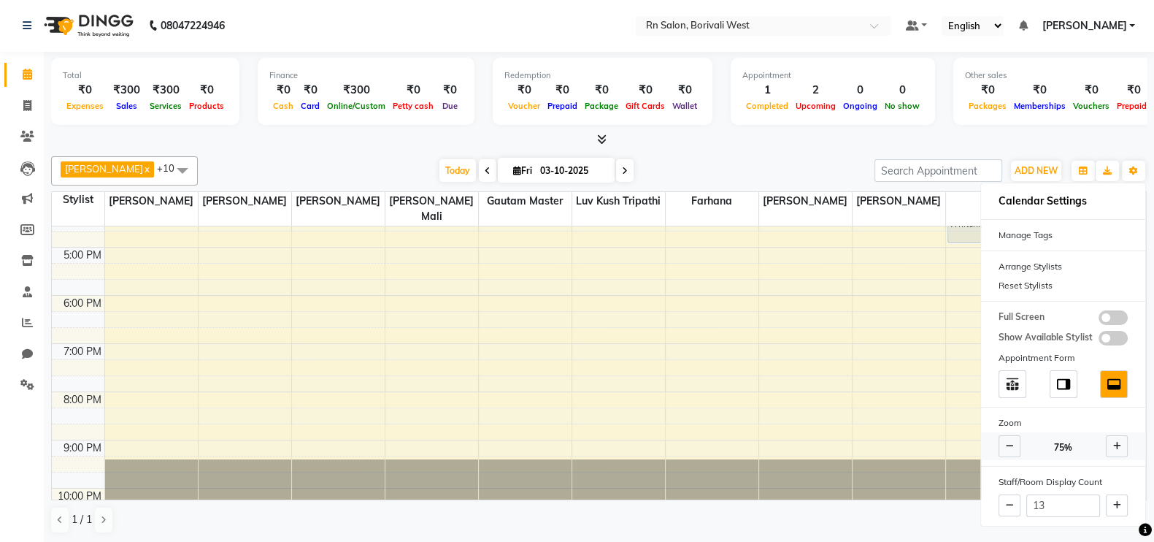
scroll to position [0, 0]
click at [755, 151] on div "Arpita Deshmukh x Beena jaiswar x DC x Farhana x Gautam master x Geeta Ghadi x …" at bounding box center [599, 345] width 1096 height 389
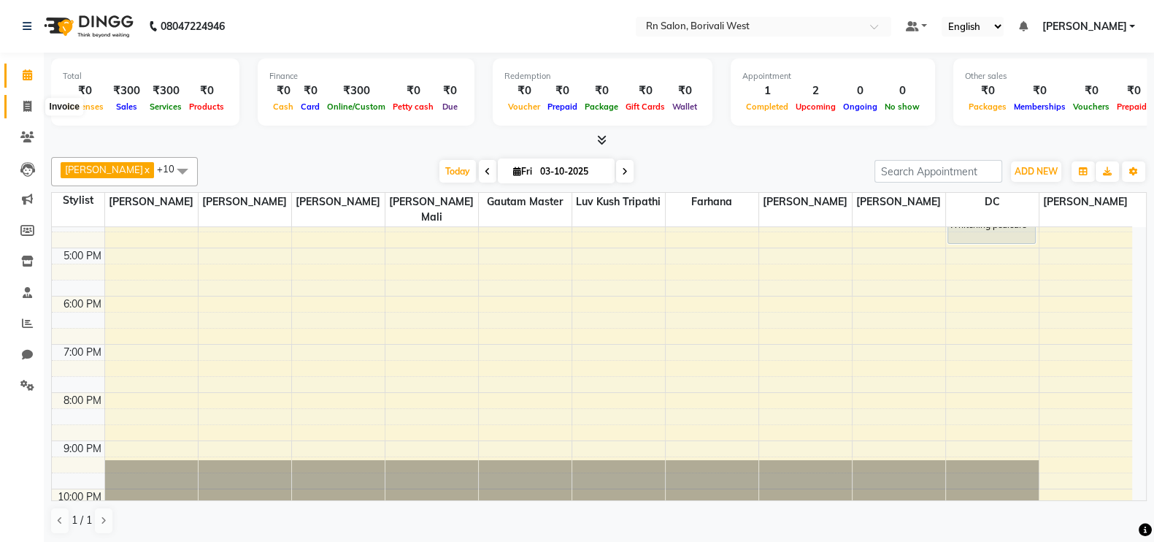
click at [32, 110] on span at bounding box center [28, 107] width 26 height 17
select select "service"
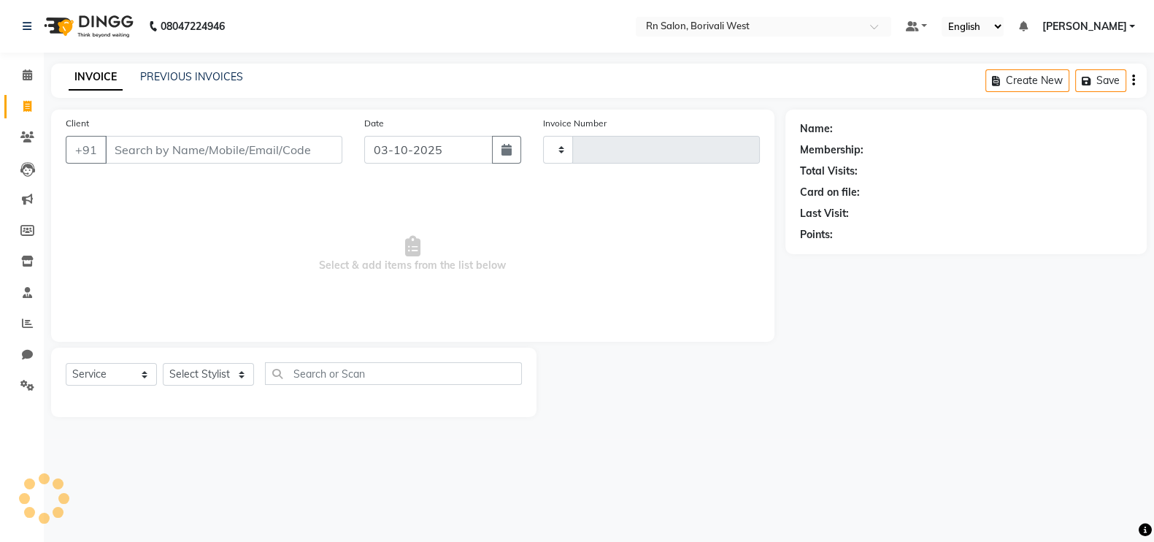
type input "1210"
select select "8515"
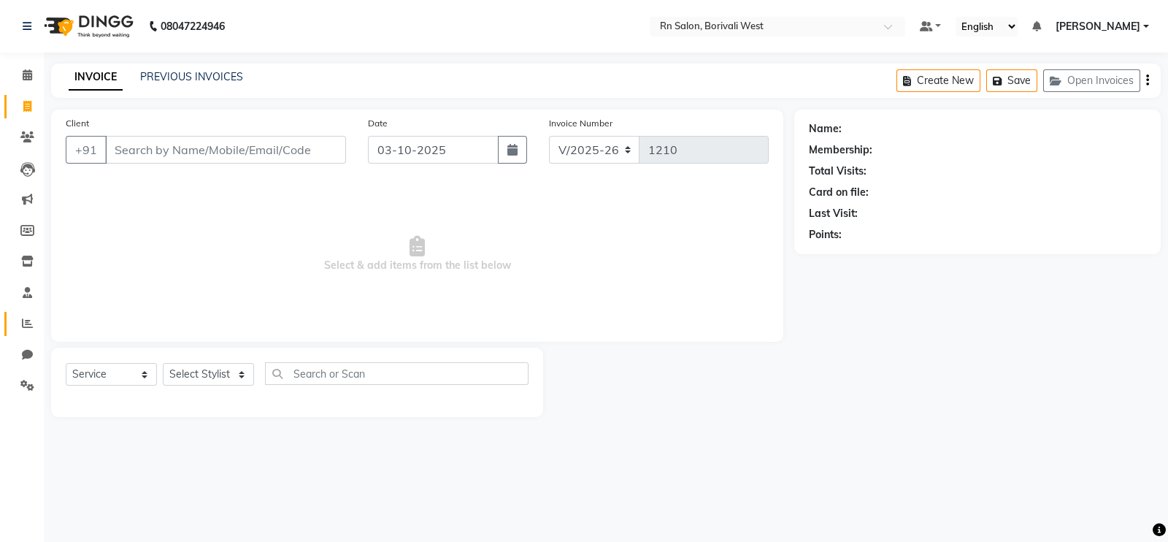
click at [29, 313] on link "Reports" at bounding box center [21, 324] width 35 height 24
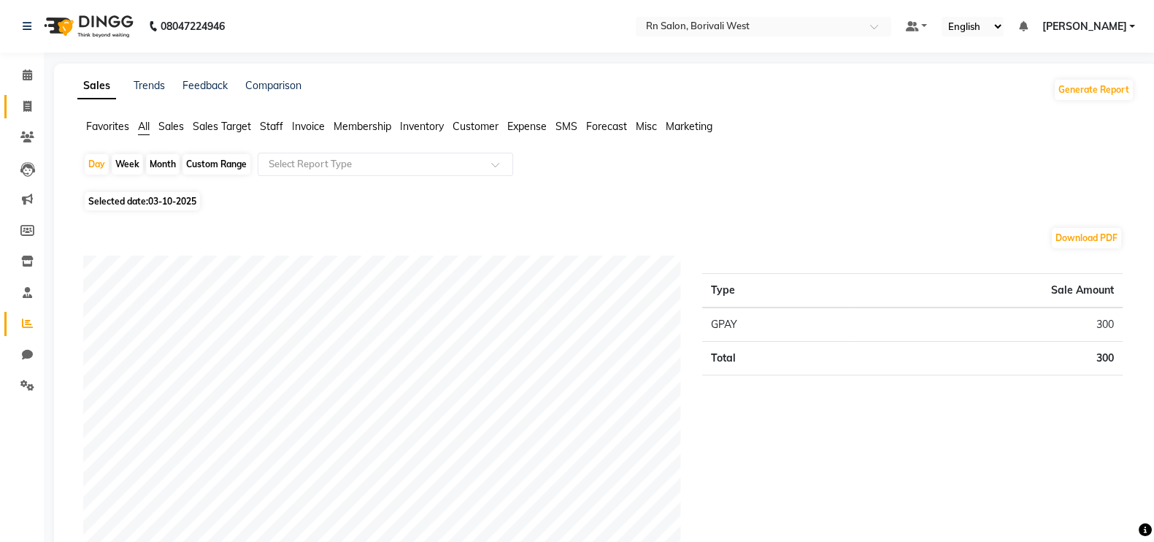
click at [26, 115] on link "Invoice" at bounding box center [21, 107] width 35 height 24
select select "8515"
select select "service"
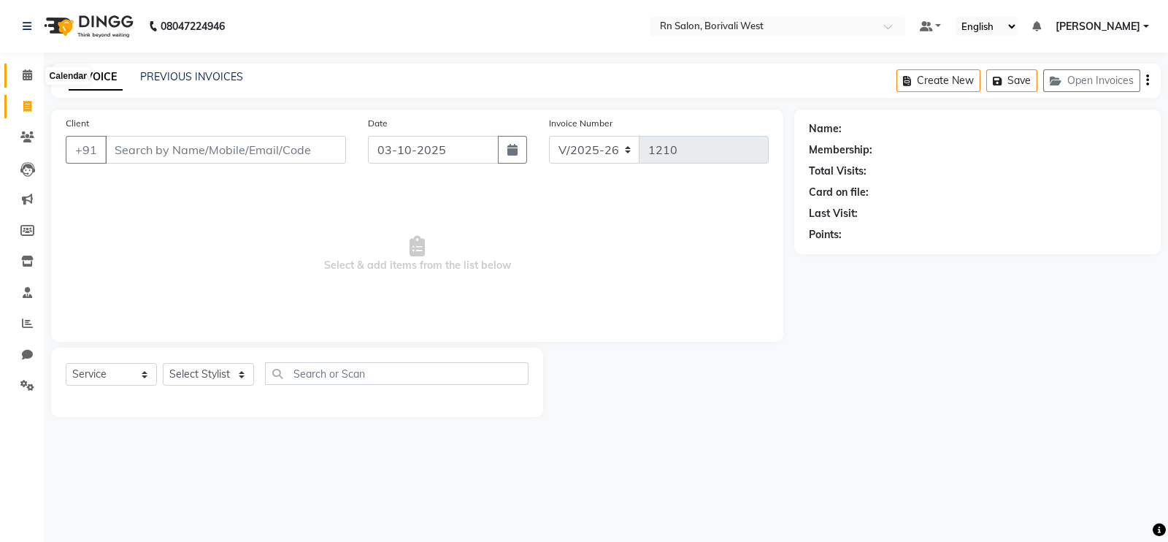
click at [26, 74] on icon at bounding box center [27, 74] width 9 height 11
